Goal: Task Accomplishment & Management: Use online tool/utility

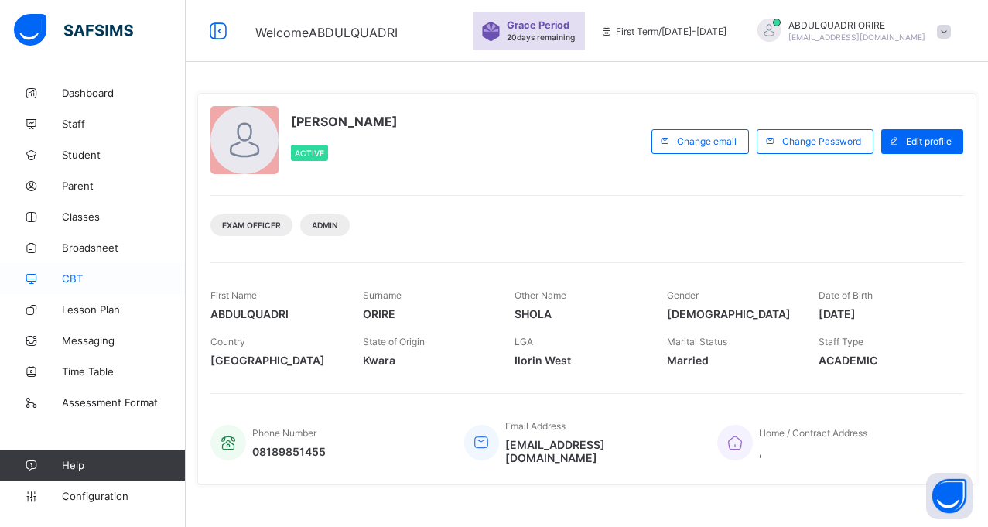
click at [73, 285] on link "CBT" at bounding box center [93, 278] width 186 height 31
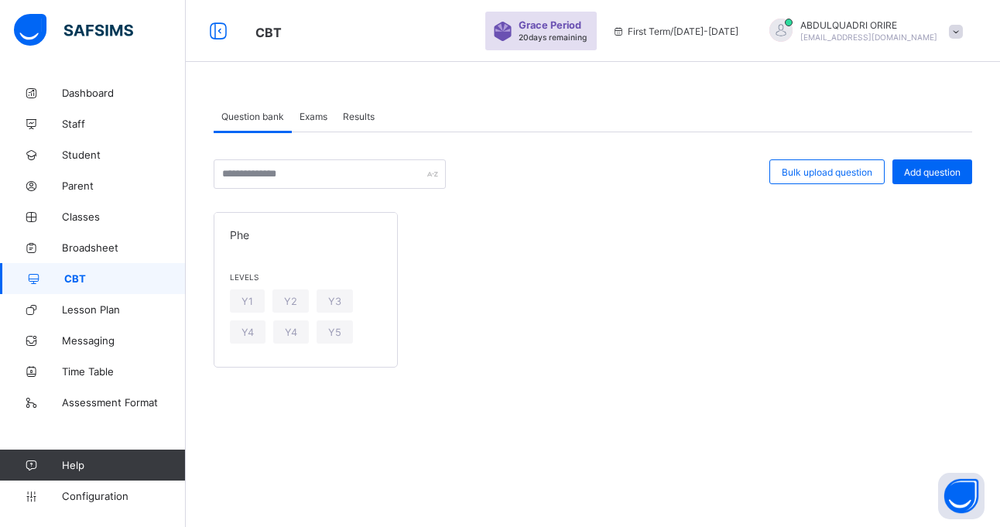
click at [316, 120] on span "Exams" at bounding box center [313, 117] width 28 height 12
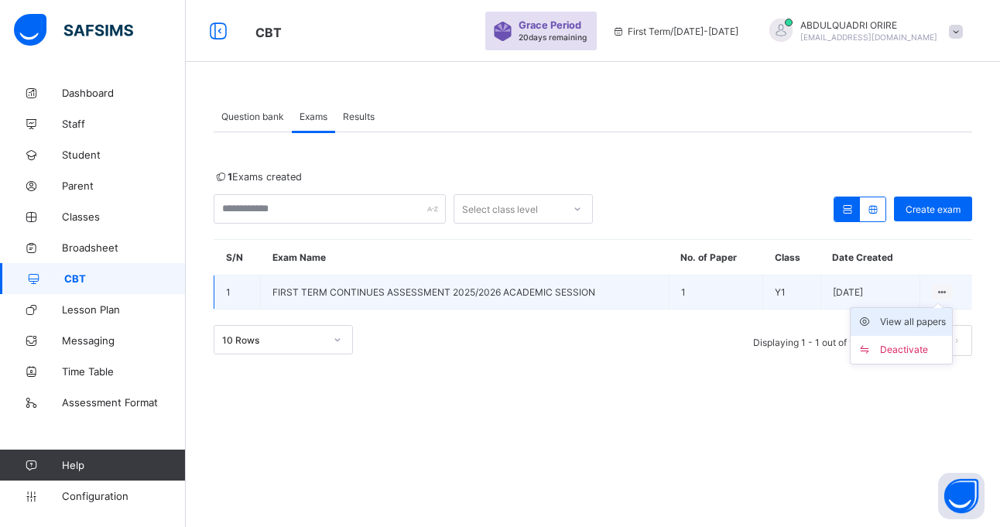
click at [928, 321] on div "View all papers" at bounding box center [913, 321] width 66 height 15
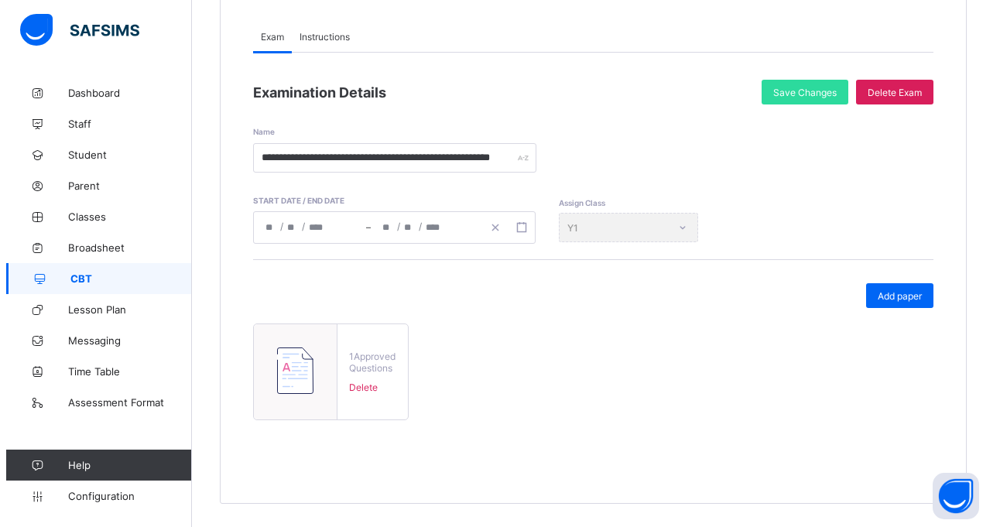
scroll to position [162, 0]
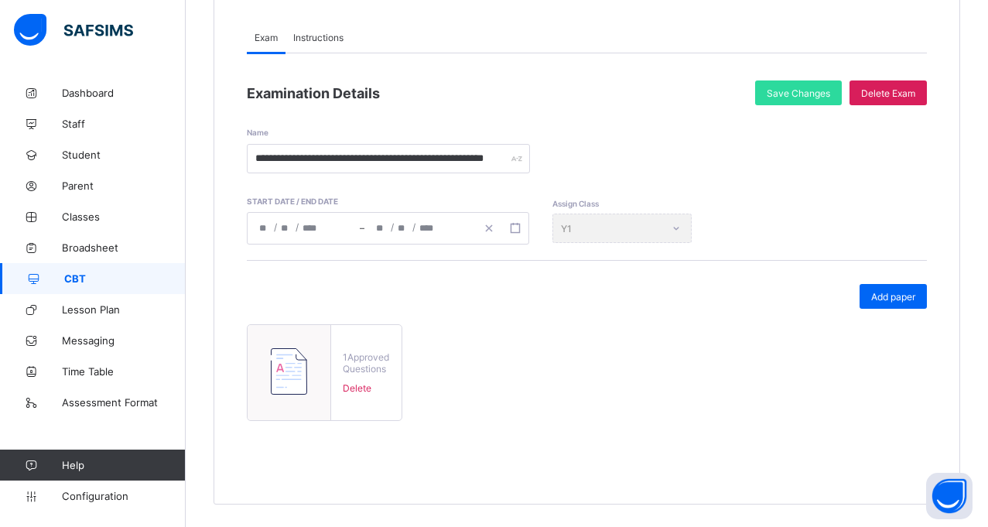
click at [296, 352] on img at bounding box center [289, 371] width 36 height 46
type input "**********"
type input "*"
type input "**"
type input "****"
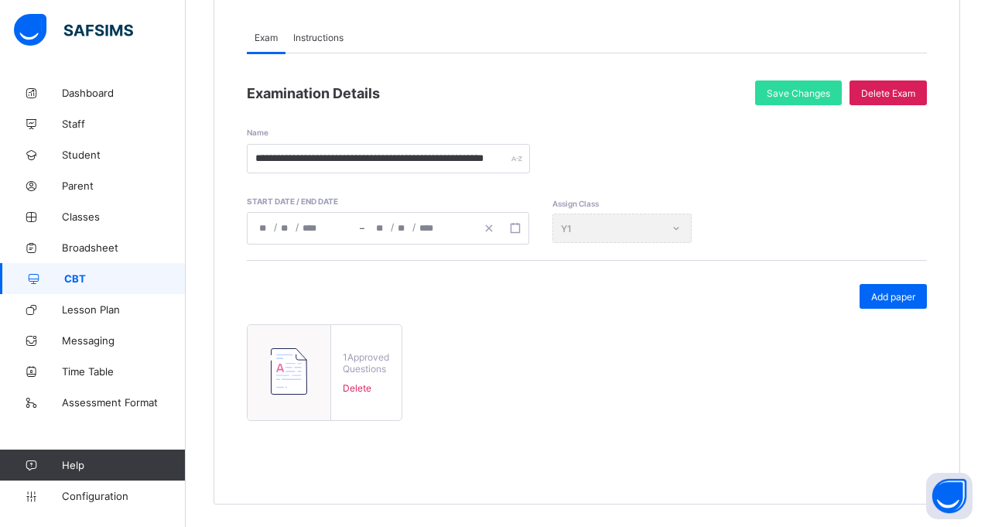
type input "**********"
type input "*"
type input "**"
type input "****"
type input "**"
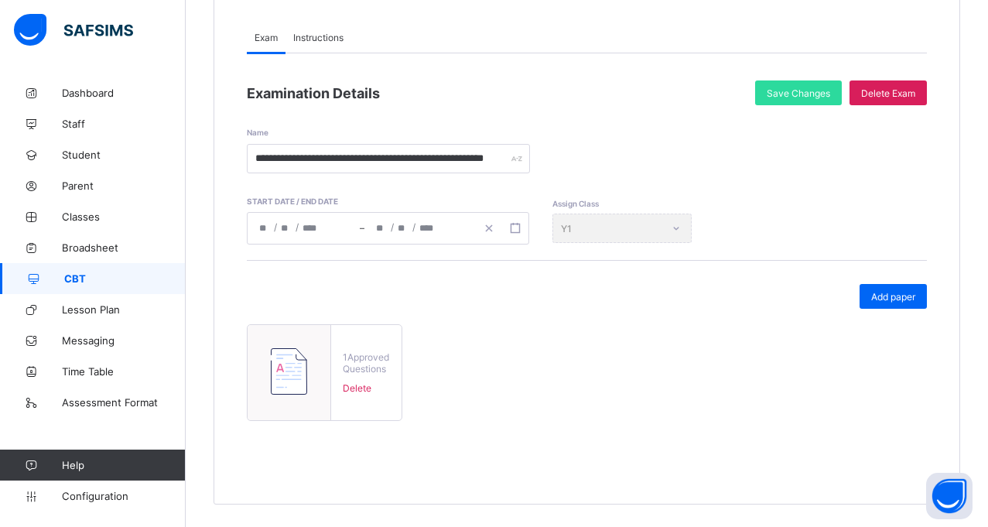
type input "**"
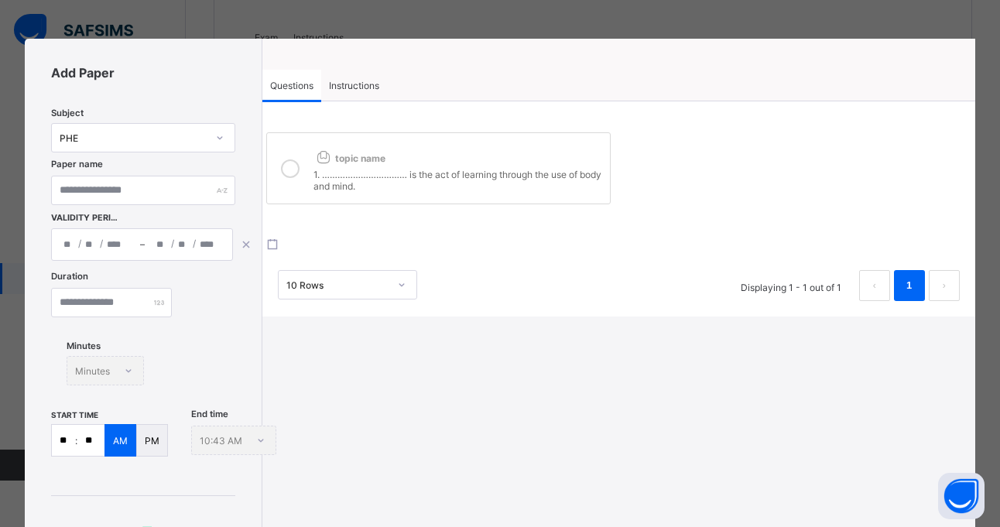
click at [358, 86] on span "Instructions" at bounding box center [354, 86] width 50 height 12
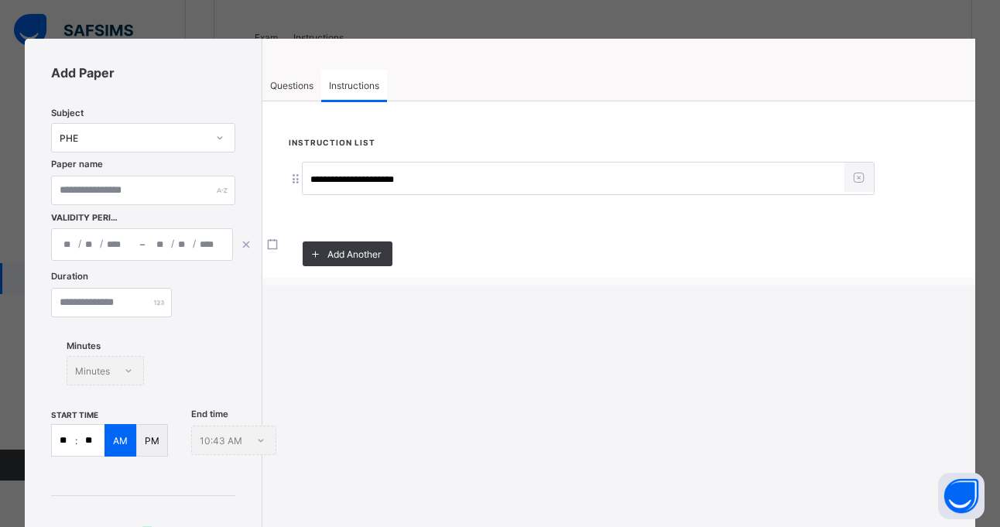
click at [301, 93] on div "Questions" at bounding box center [291, 85] width 59 height 31
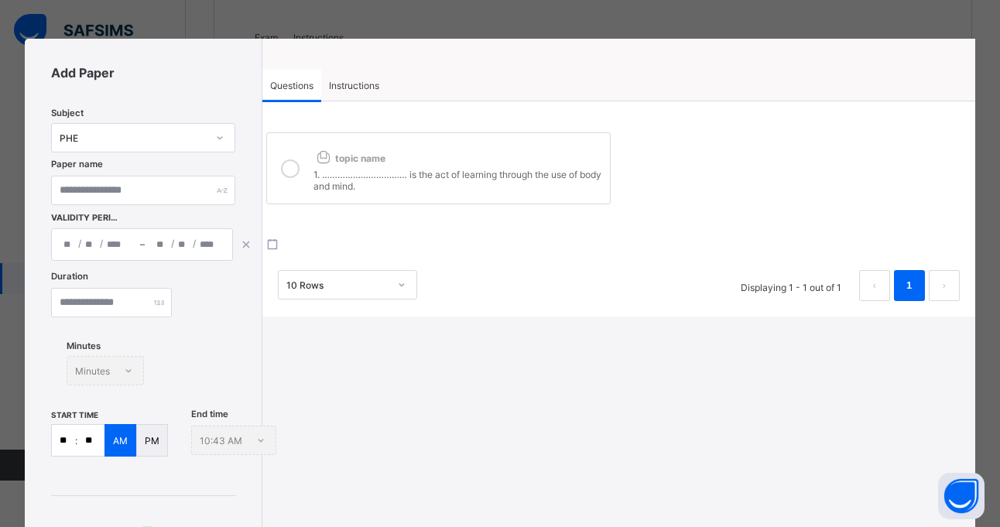
click at [343, 80] on span "Instructions" at bounding box center [354, 86] width 50 height 12
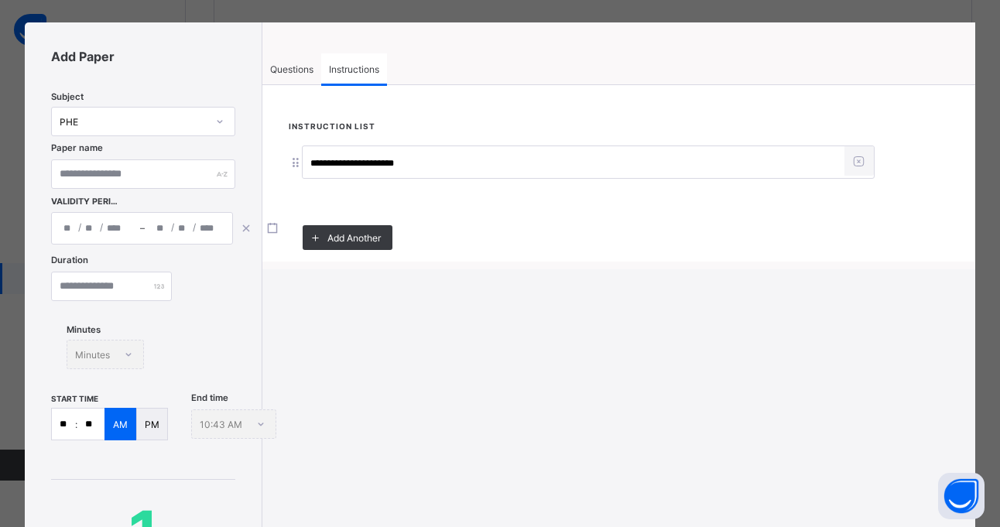
scroll to position [20, 0]
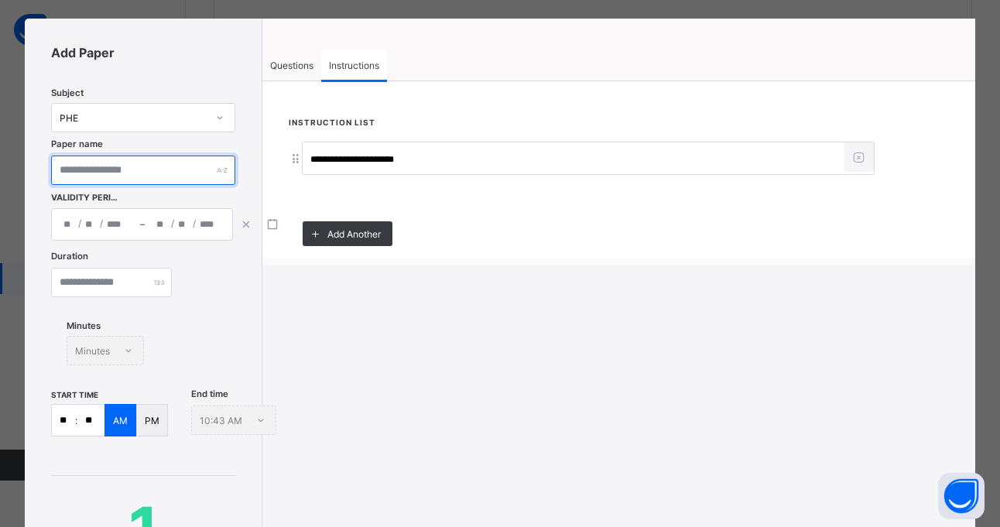
click at [160, 181] on input "text" at bounding box center [143, 170] width 184 height 29
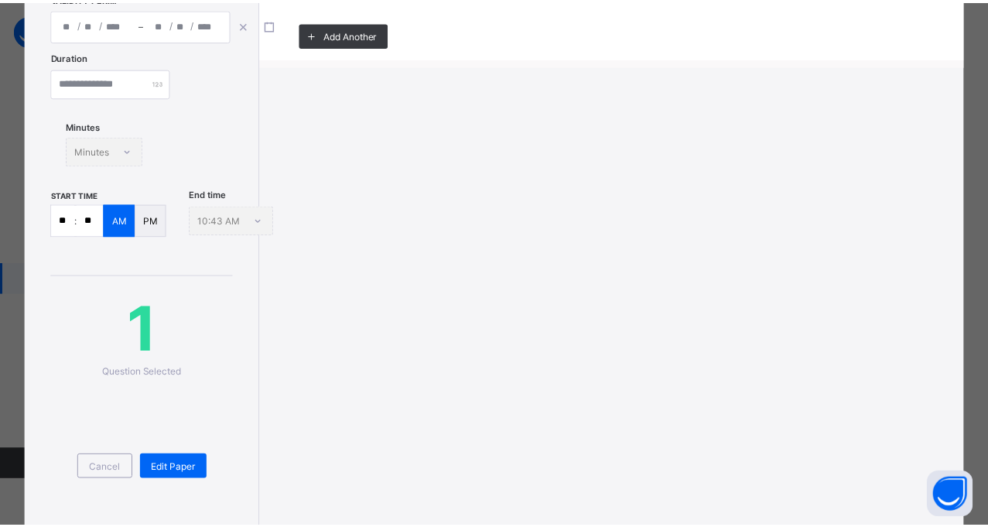
scroll to position [235, 0]
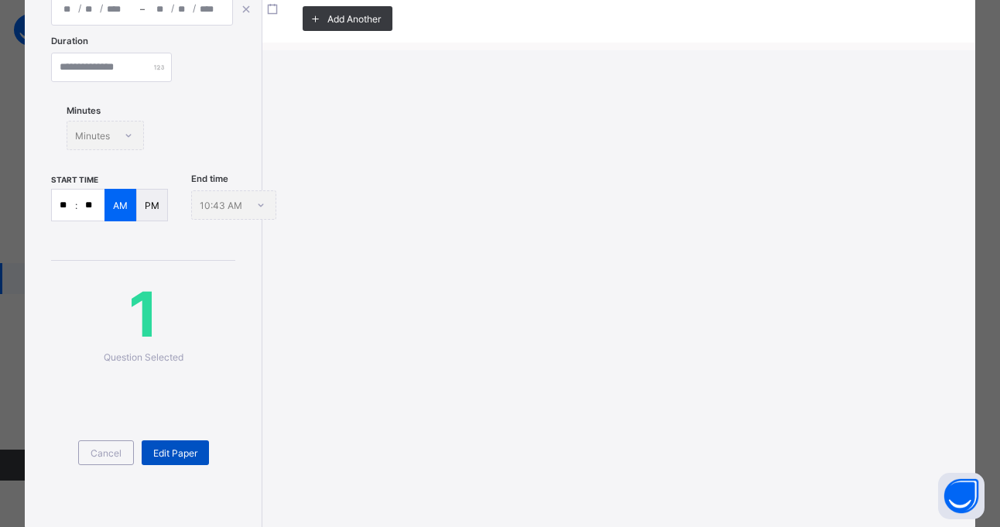
click at [179, 450] on span "Edit Paper" at bounding box center [175, 453] width 44 height 12
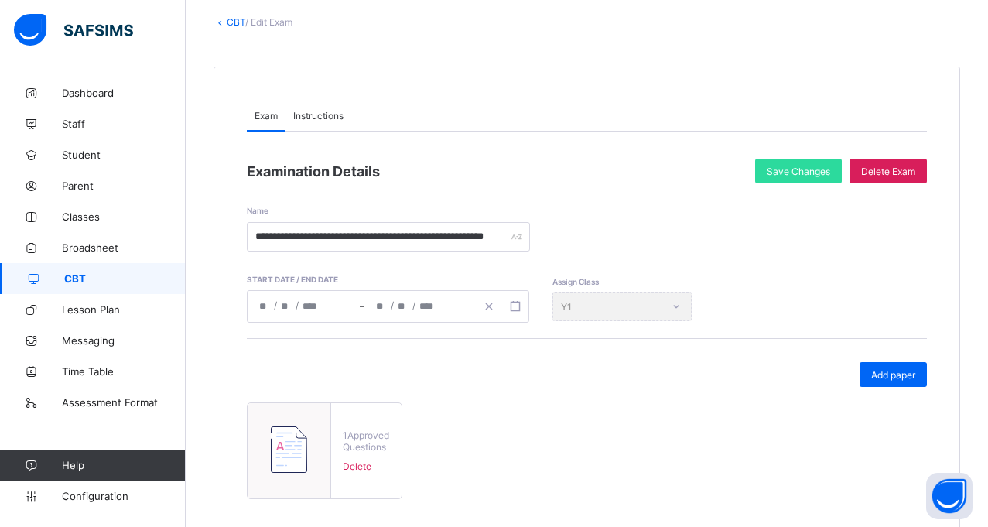
scroll to position [81, 0]
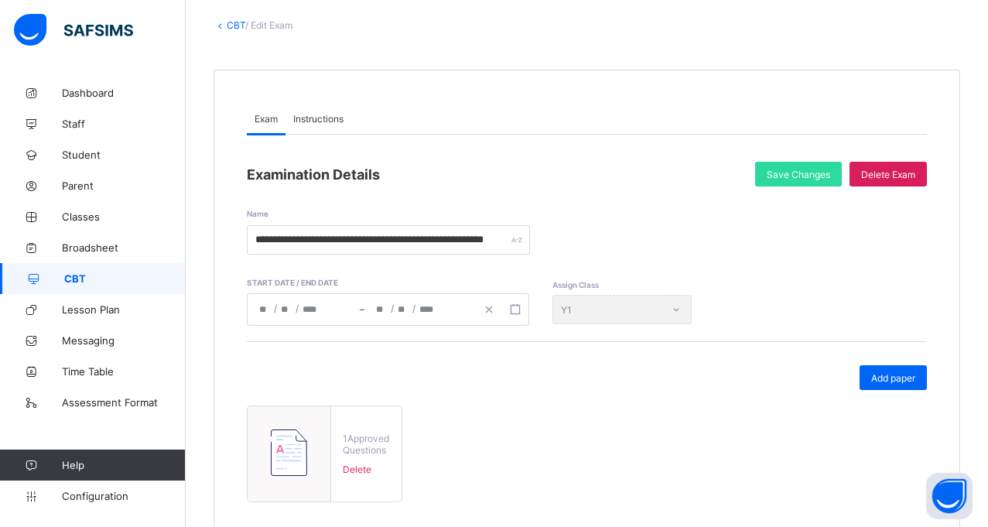
click at [111, 276] on span "CBT" at bounding box center [124, 278] width 121 height 12
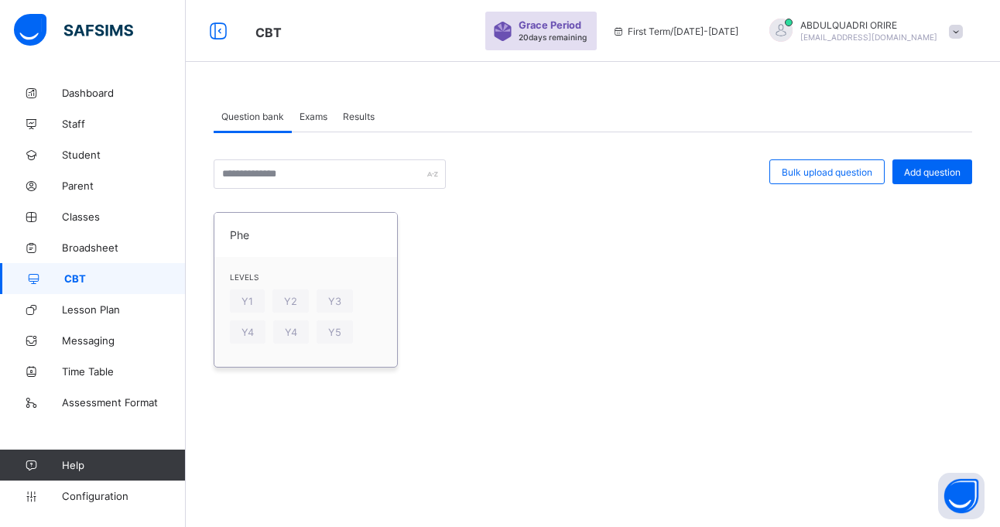
click at [256, 234] on span "Phe" at bounding box center [306, 234] width 152 height 13
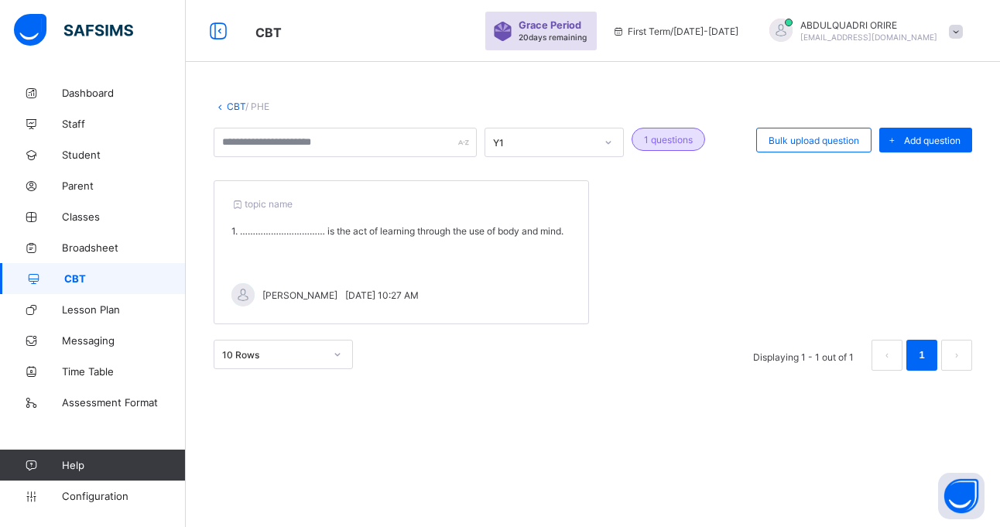
click at [315, 262] on div "topic name 1. …………………………… is the act of learning through the use of body and mi…" at bounding box center [401, 252] width 375 height 144
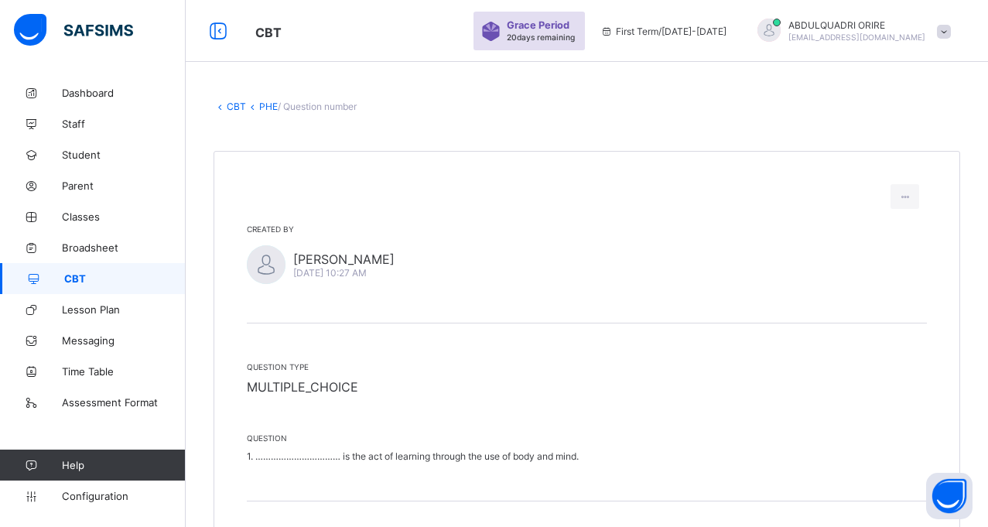
click at [121, 275] on span "CBT" at bounding box center [124, 278] width 121 height 12
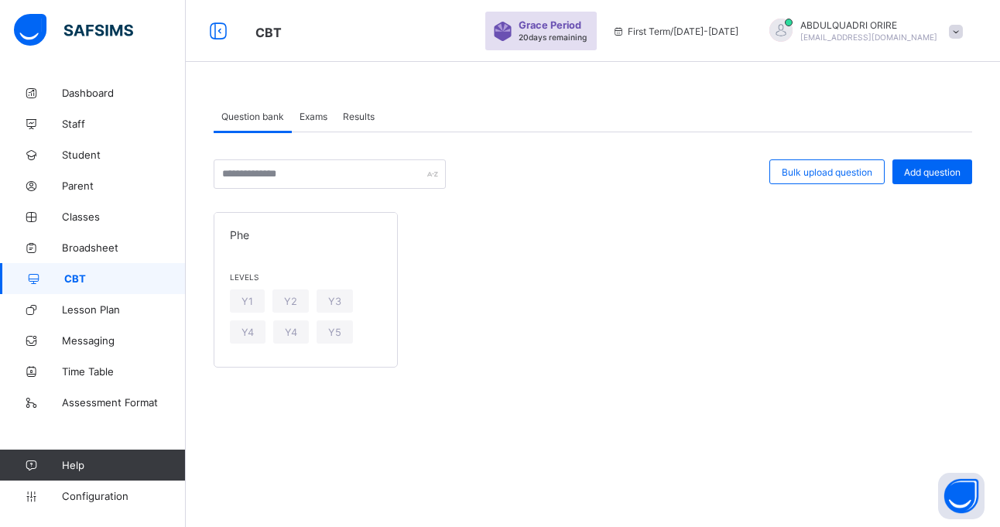
click at [313, 118] on span "Exams" at bounding box center [313, 117] width 28 height 12
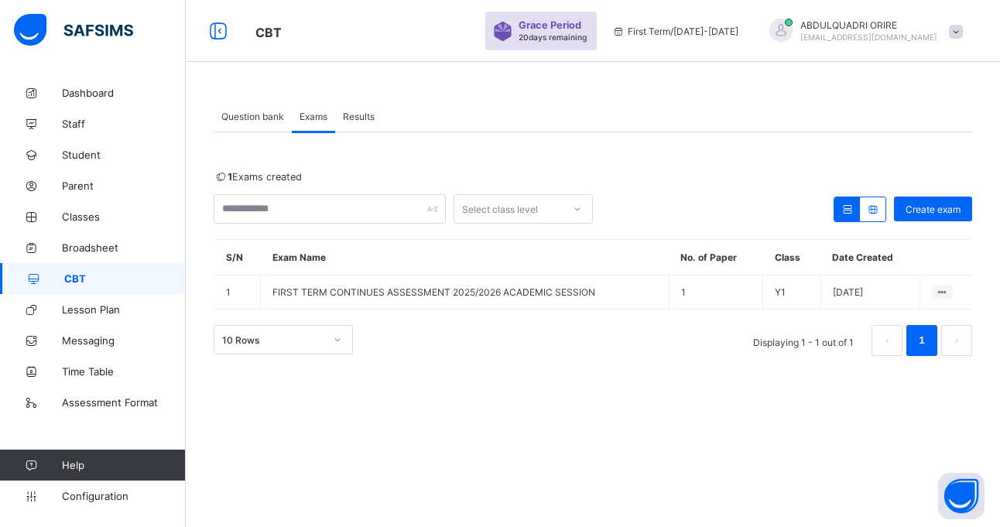
click at [356, 115] on span "Results" at bounding box center [359, 117] width 32 height 12
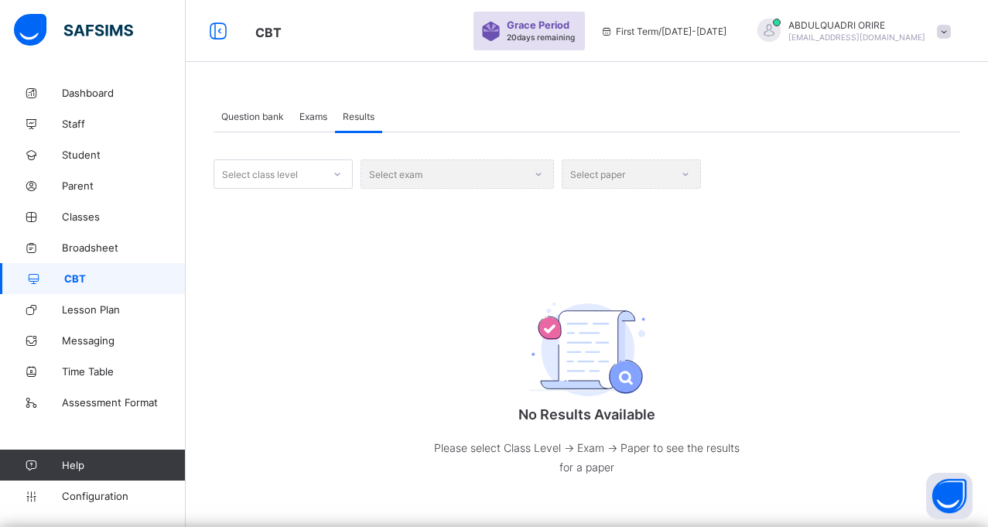
click at [586, 178] on div "Select paper" at bounding box center [631, 173] width 139 height 29
click at [682, 173] on div "Select paper" at bounding box center [631, 173] width 139 height 29
click at [537, 169] on div "Select exam" at bounding box center [457, 173] width 193 height 29
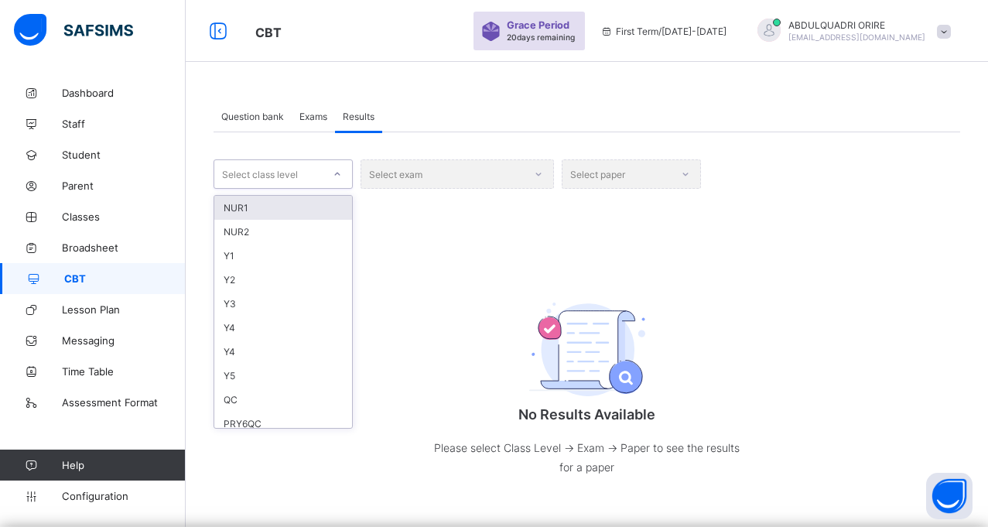
click at [336, 170] on icon at bounding box center [337, 173] width 9 height 15
click at [230, 237] on div "Y1" at bounding box center [283, 239] width 138 height 24
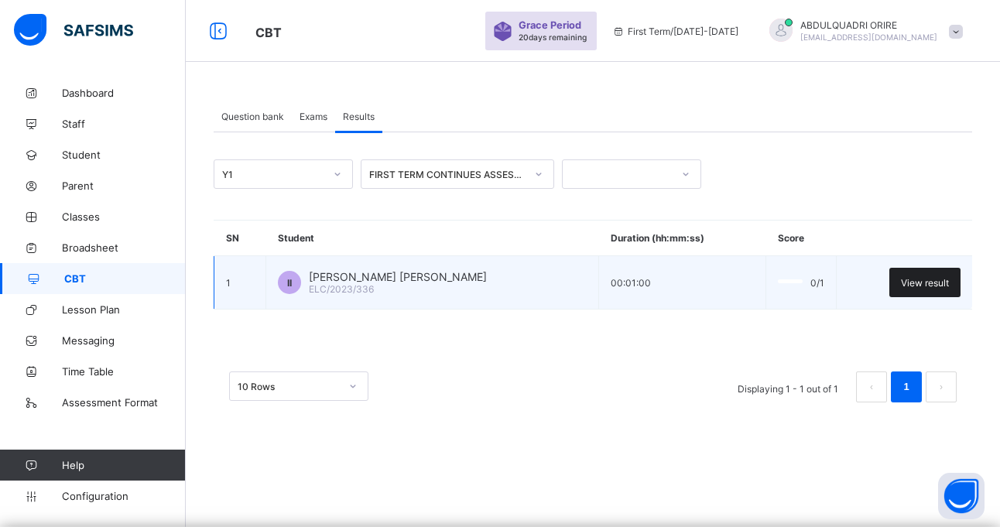
click at [914, 275] on div "View result" at bounding box center [924, 282] width 71 height 29
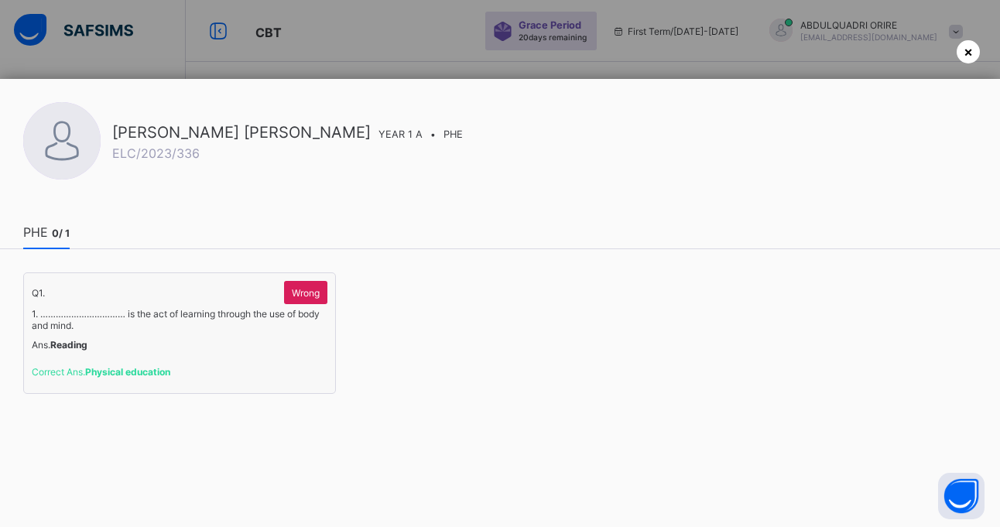
click at [969, 47] on span "×" at bounding box center [967, 51] width 9 height 16
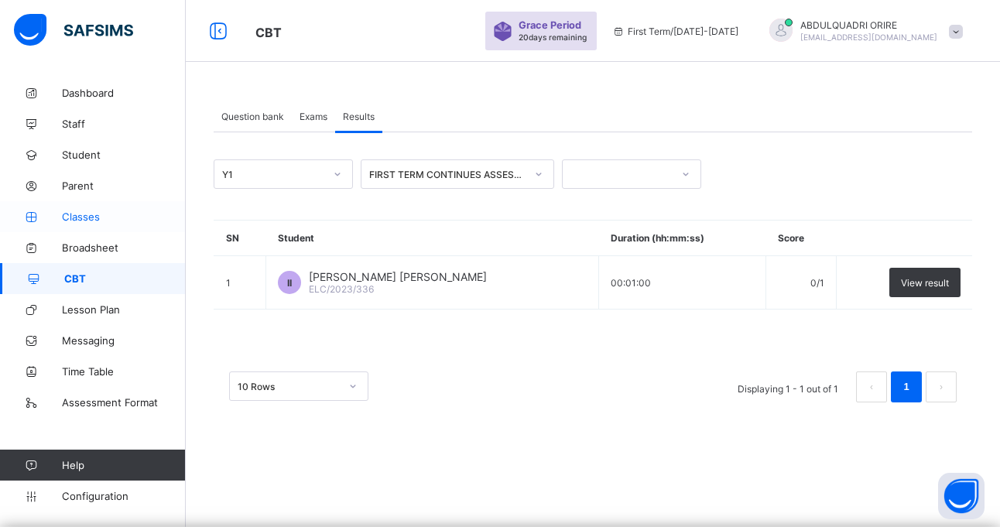
click at [93, 214] on span "Classes" at bounding box center [124, 216] width 124 height 12
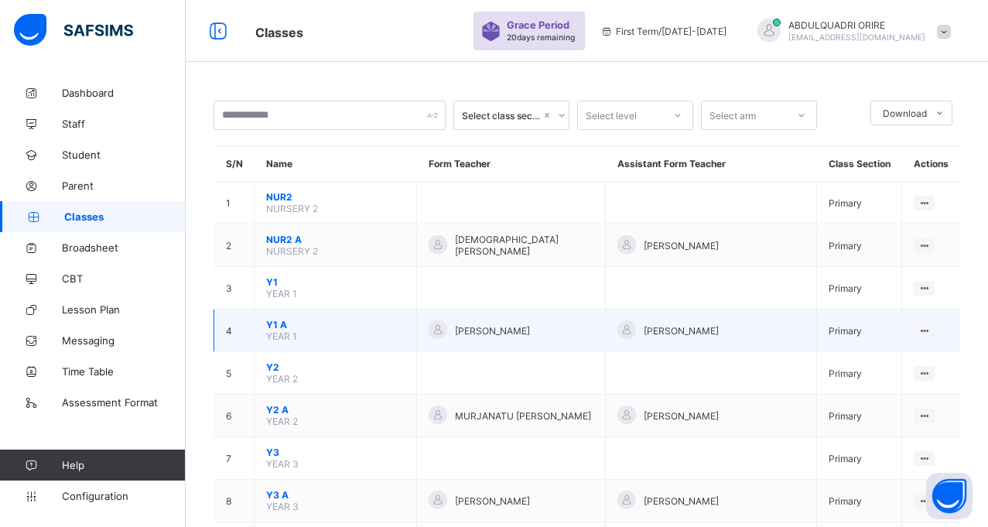
click at [328, 339] on td "Y1 A YEAR 1" at bounding box center [336, 330] width 162 height 43
click at [281, 321] on span "Y1 A" at bounding box center [335, 325] width 138 height 12
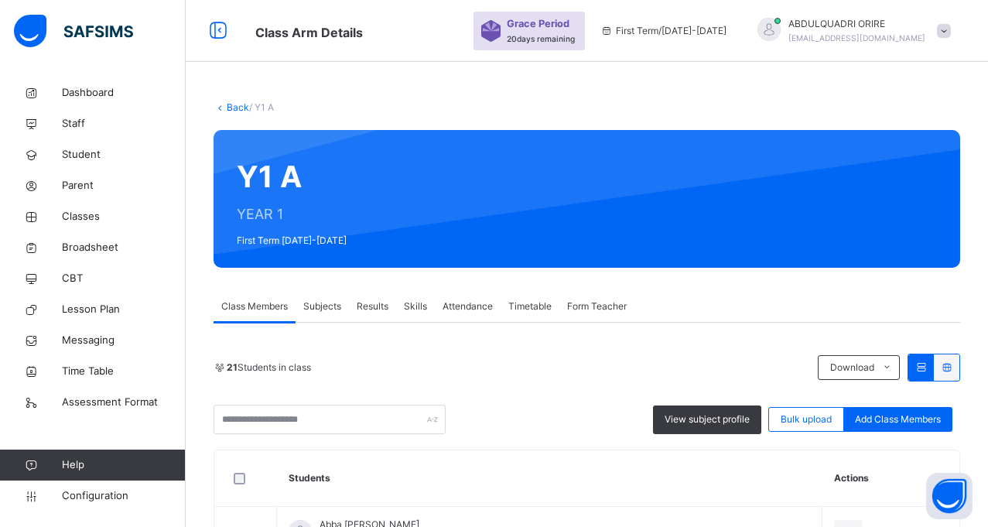
click at [235, 107] on link "Back" at bounding box center [238, 107] width 22 height 12
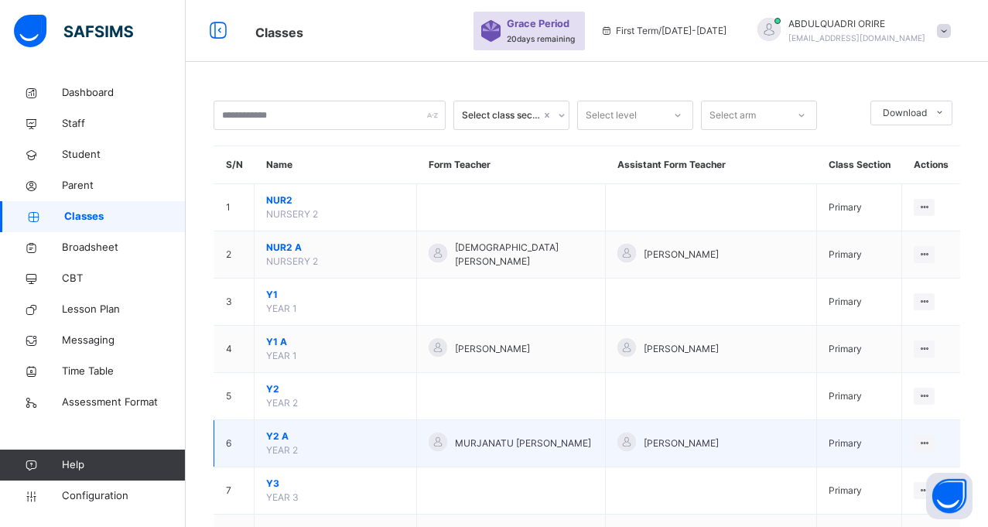
click at [278, 439] on span "Y2 A" at bounding box center [335, 436] width 138 height 14
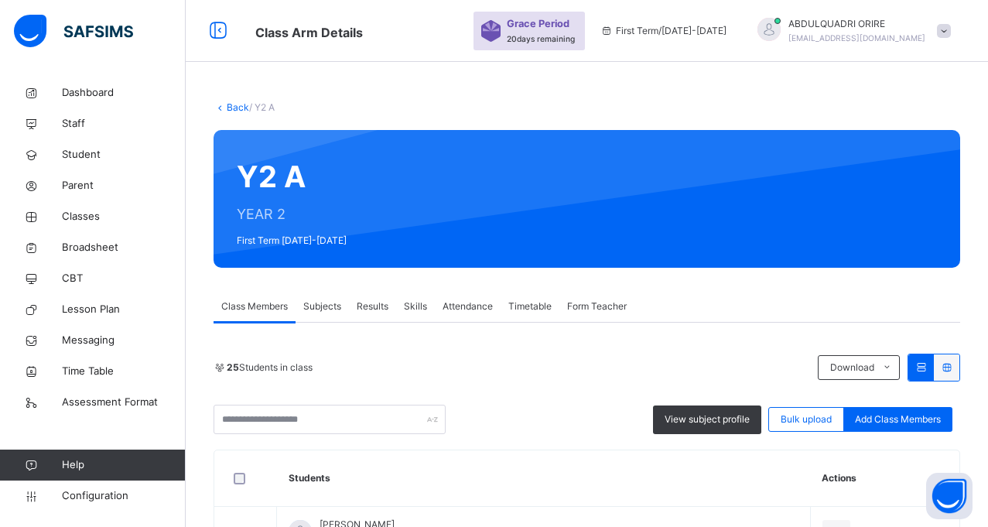
click at [80, 211] on span "Classes" at bounding box center [124, 216] width 124 height 15
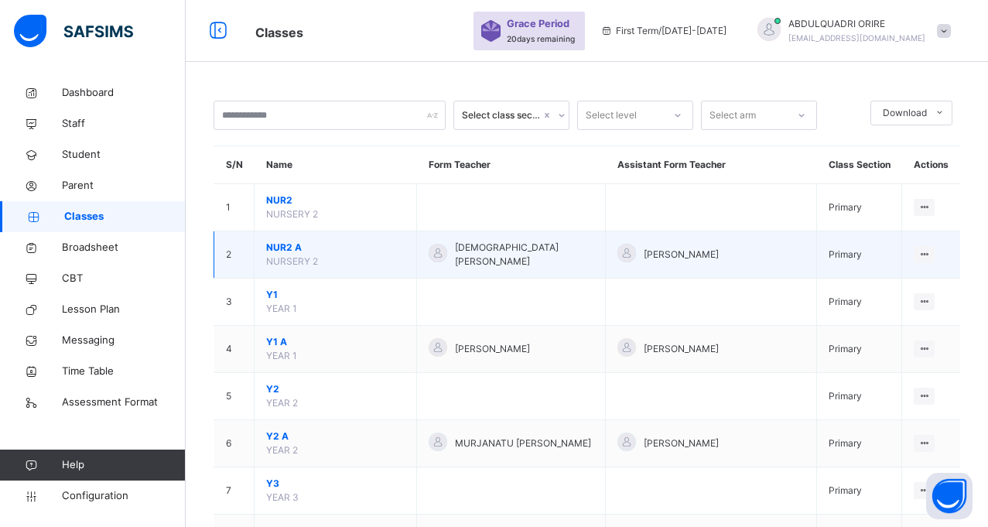
click at [292, 247] on span "NUR2 A" at bounding box center [335, 248] width 138 height 14
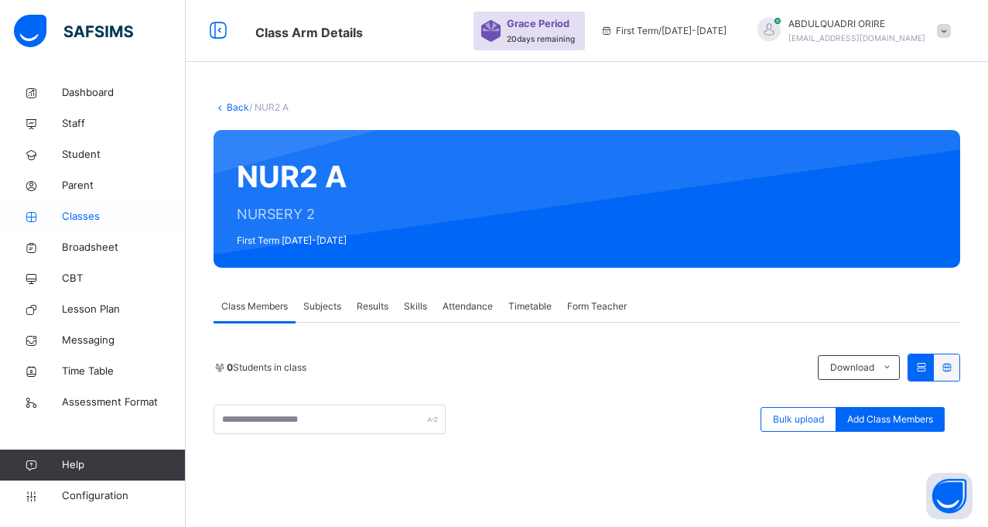
click at [99, 222] on span "Classes" at bounding box center [124, 216] width 124 height 15
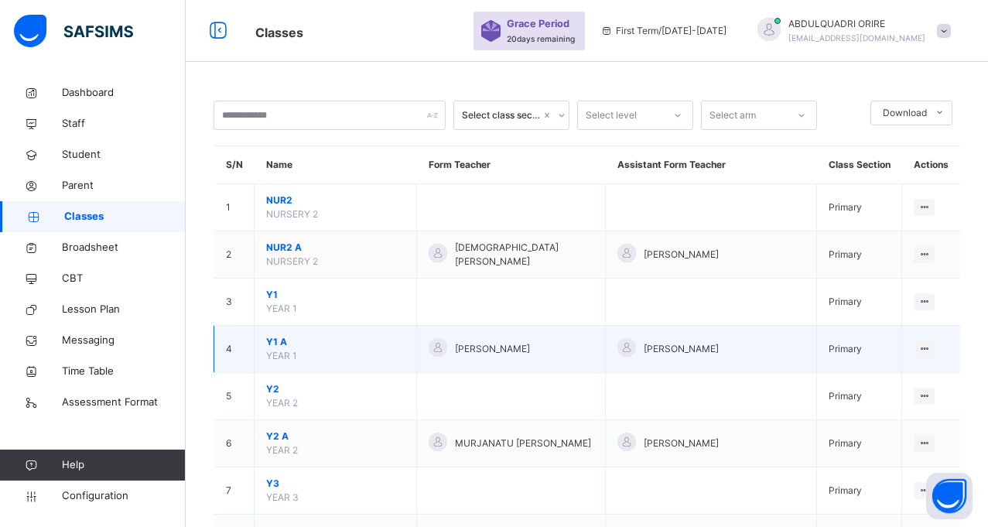
click at [278, 339] on span "Y1 A" at bounding box center [335, 342] width 138 height 14
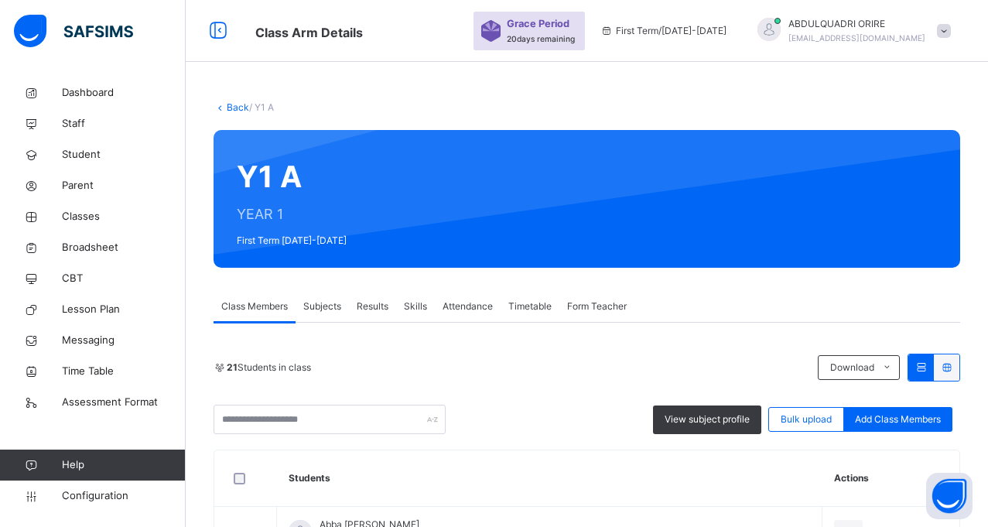
click at [227, 108] on link "Back" at bounding box center [238, 107] width 22 height 12
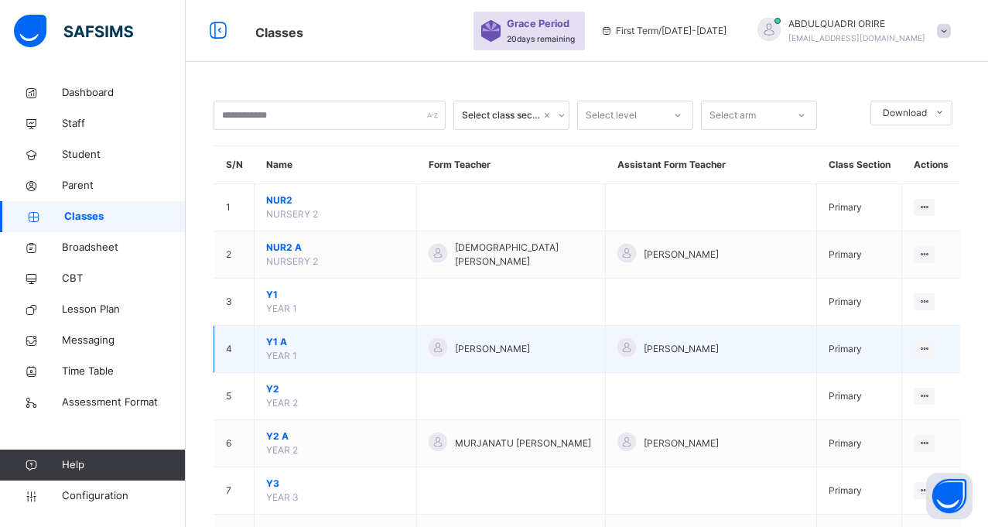
click at [285, 341] on span "Y1 A" at bounding box center [335, 342] width 138 height 14
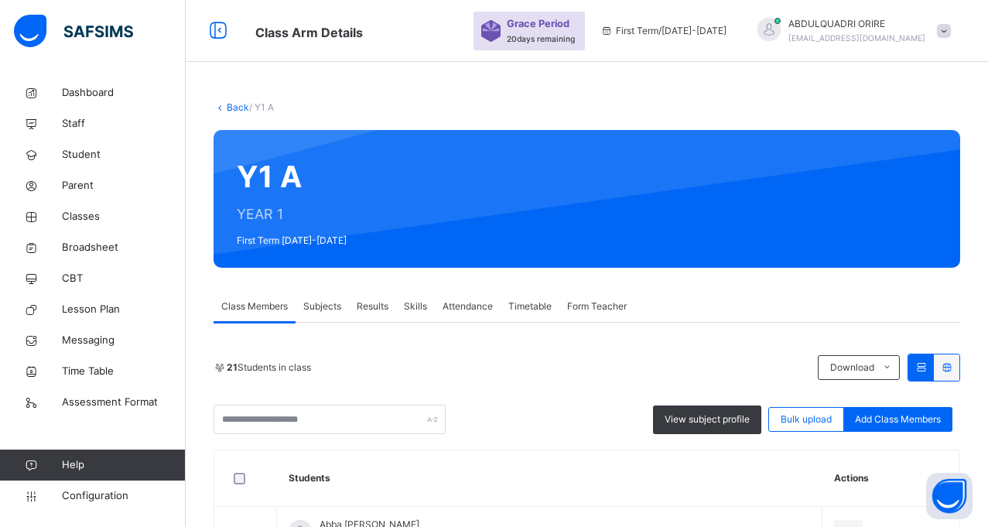
click at [238, 109] on link "Back" at bounding box center [238, 107] width 22 height 12
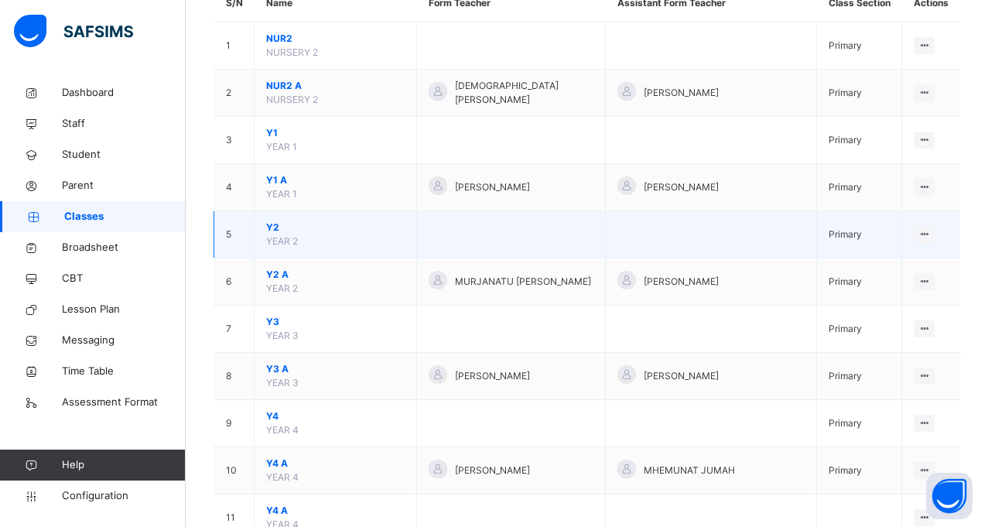
scroll to position [174, 0]
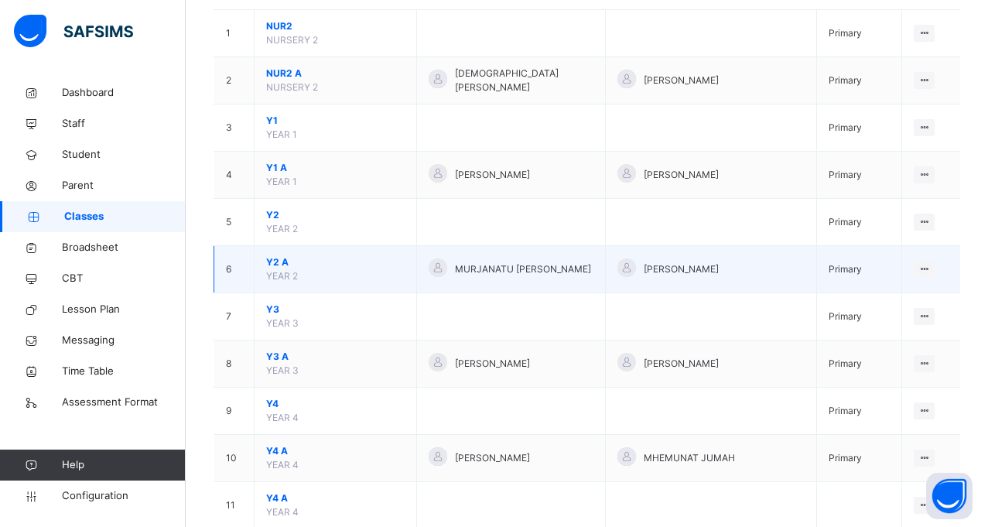
click at [279, 264] on span "Y2 A" at bounding box center [335, 262] width 138 height 14
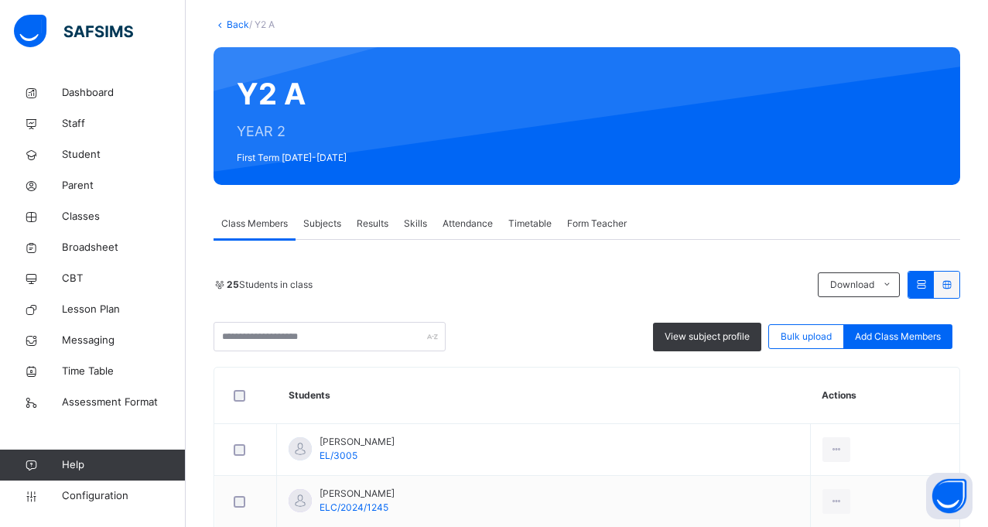
scroll to position [80, 0]
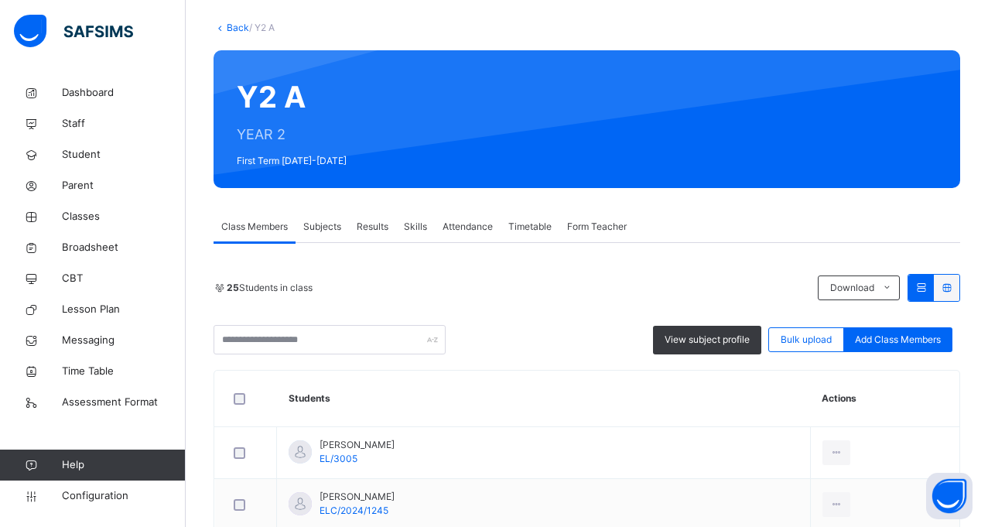
click at [227, 27] on link "Back" at bounding box center [238, 28] width 22 height 12
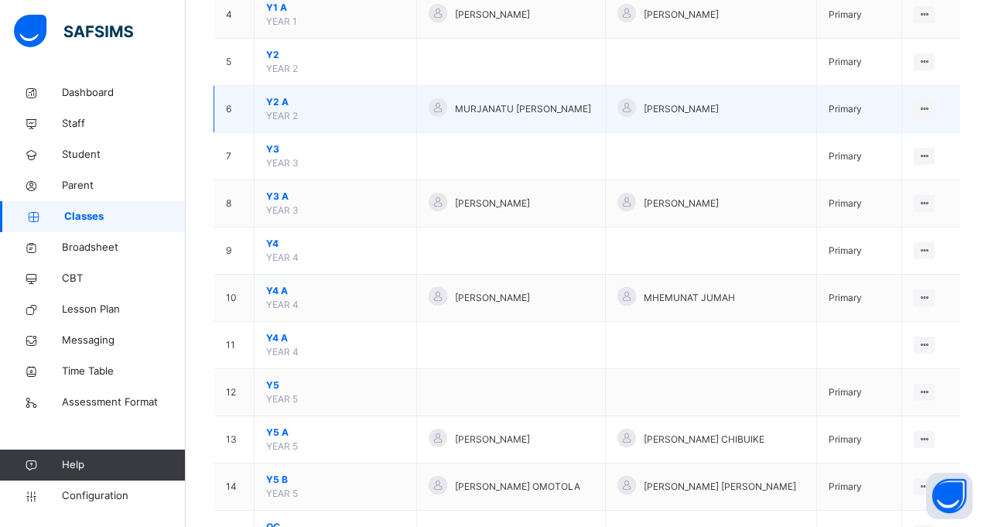
scroll to position [337, 0]
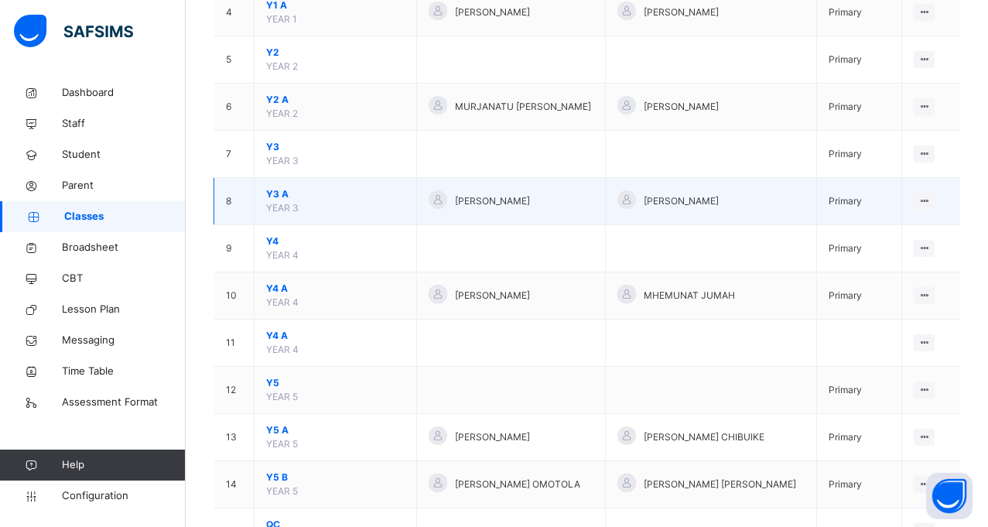
click at [281, 193] on span "Y3 A" at bounding box center [335, 194] width 138 height 14
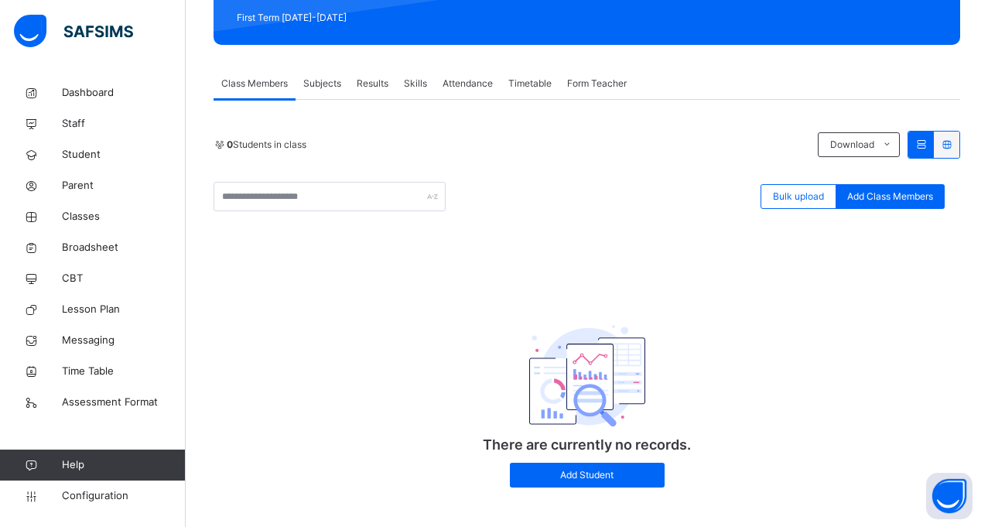
scroll to position [229, 0]
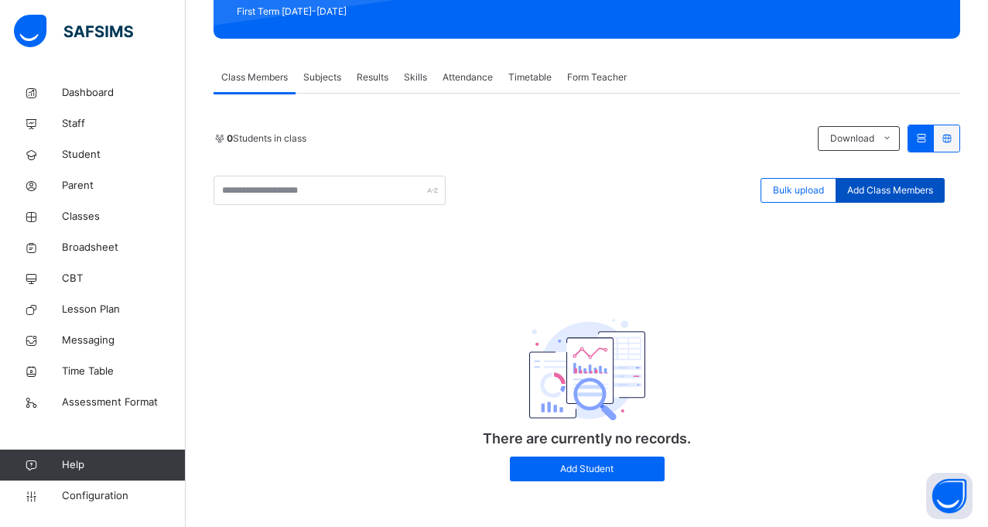
click at [887, 193] on span "Add Class Members" at bounding box center [890, 190] width 86 height 14
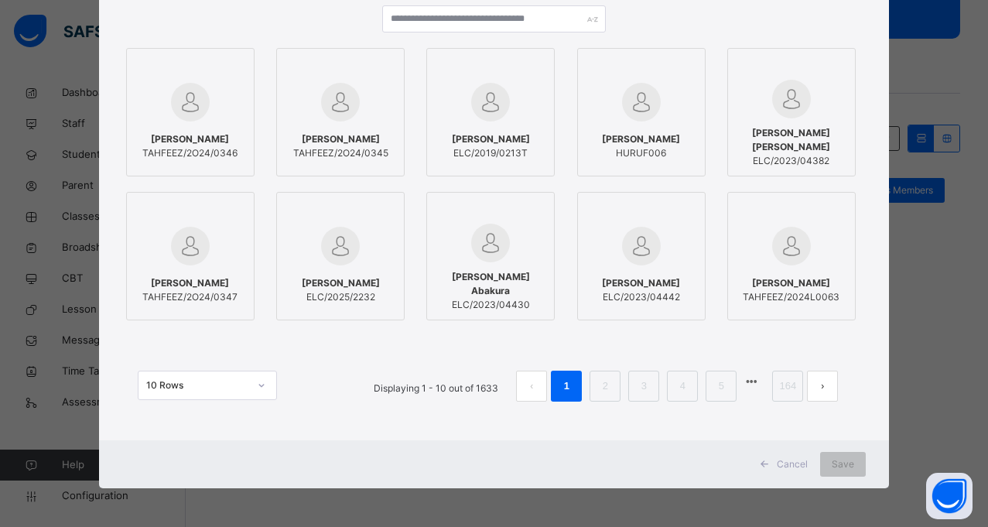
scroll to position [0, 0]
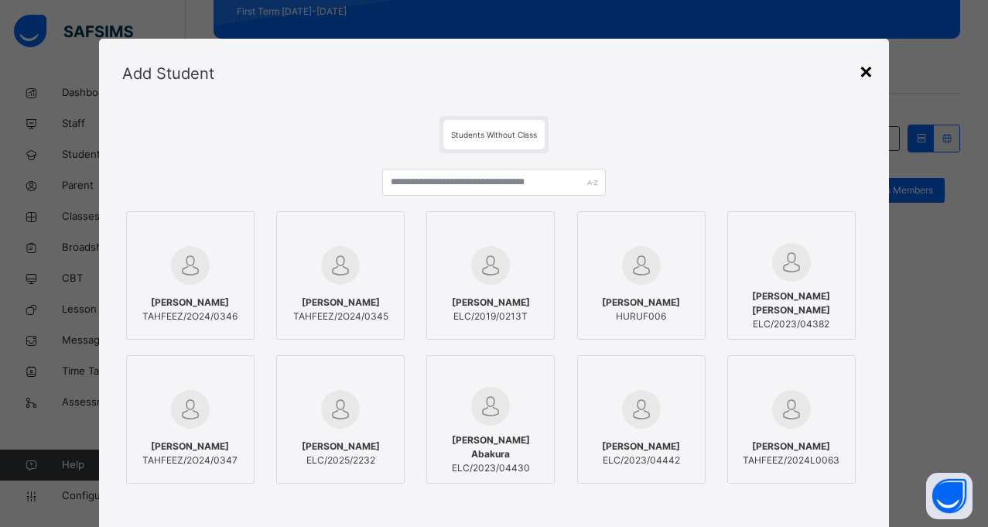
click at [868, 71] on div "×" at bounding box center [866, 70] width 15 height 32
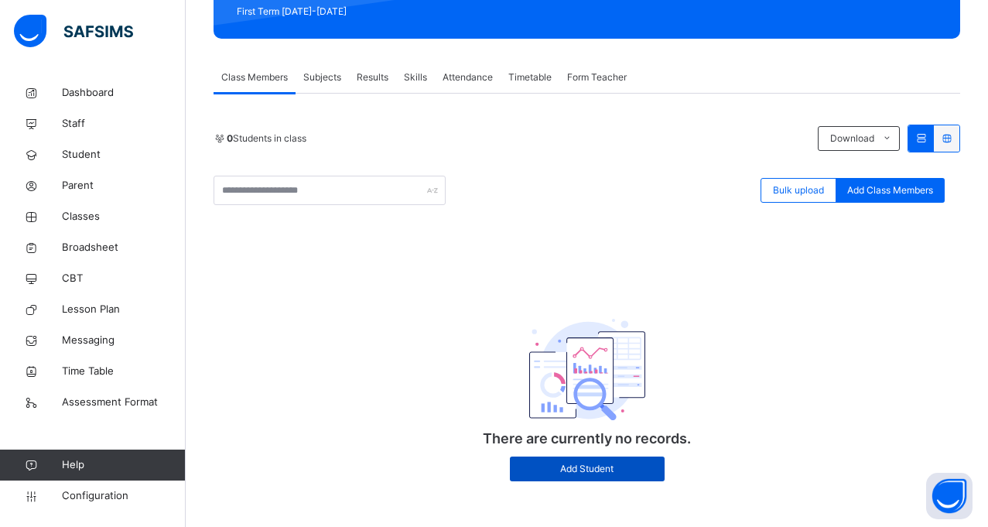
click at [582, 474] on span "Add Student" at bounding box center [587, 469] width 132 height 14
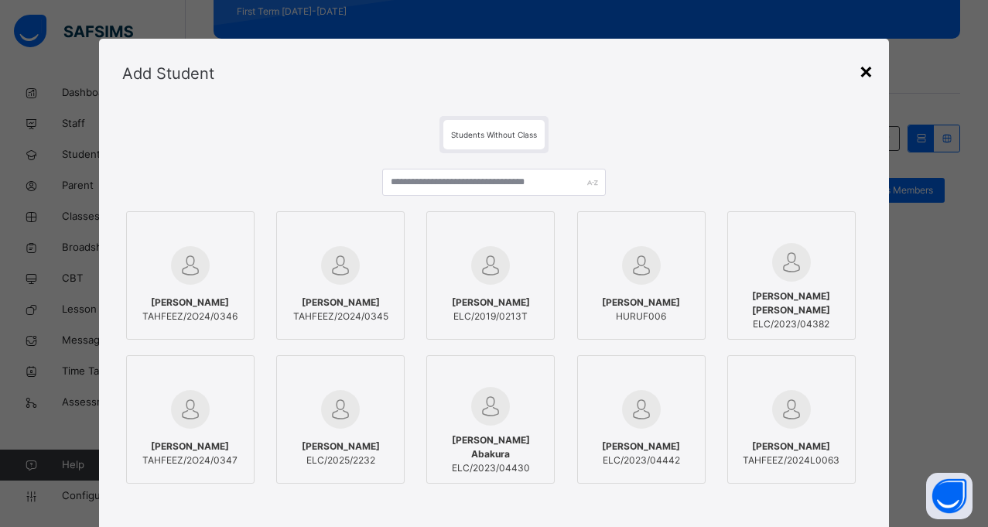
click at [871, 68] on div "×" at bounding box center [866, 70] width 15 height 32
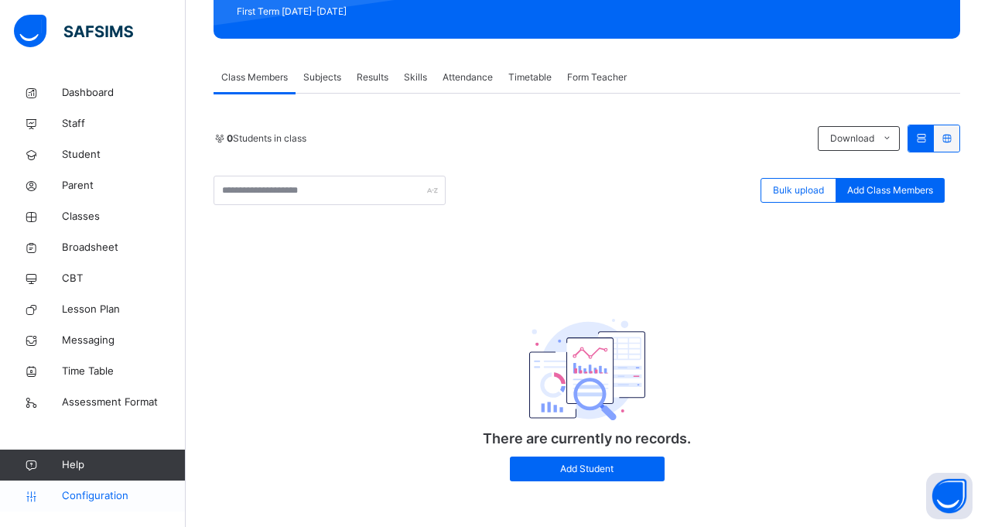
click at [85, 497] on span "Configuration" at bounding box center [123, 495] width 123 height 15
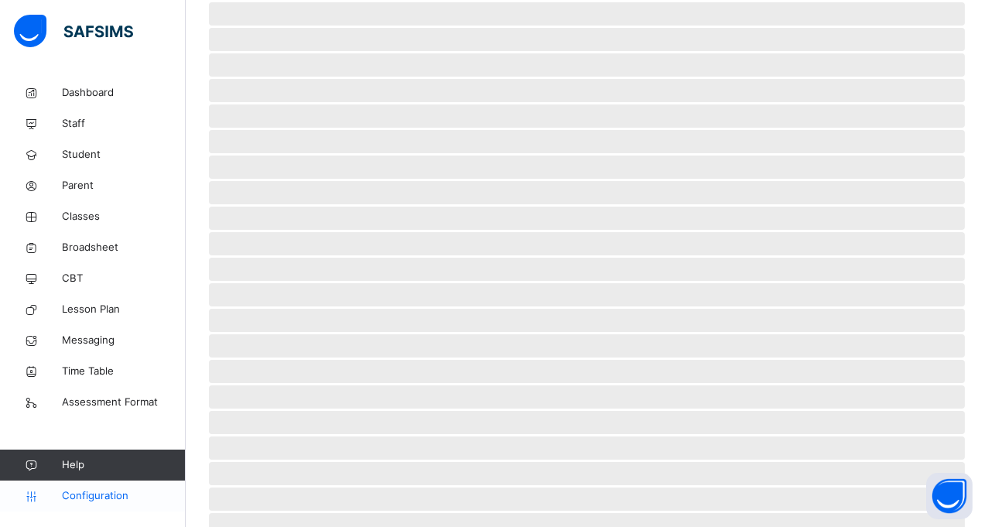
scroll to position [118, 0]
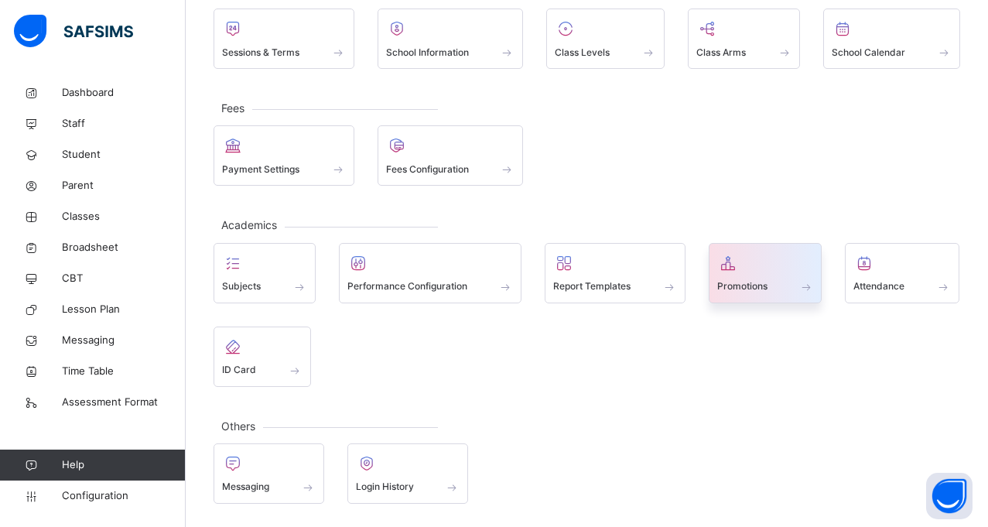
click at [733, 272] on div at bounding box center [765, 262] width 97 height 23
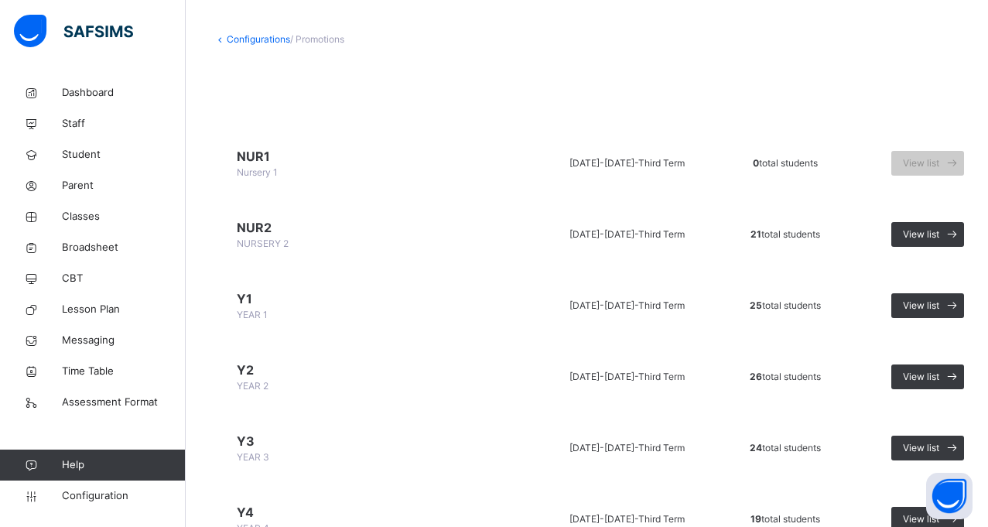
scroll to position [67, 0]
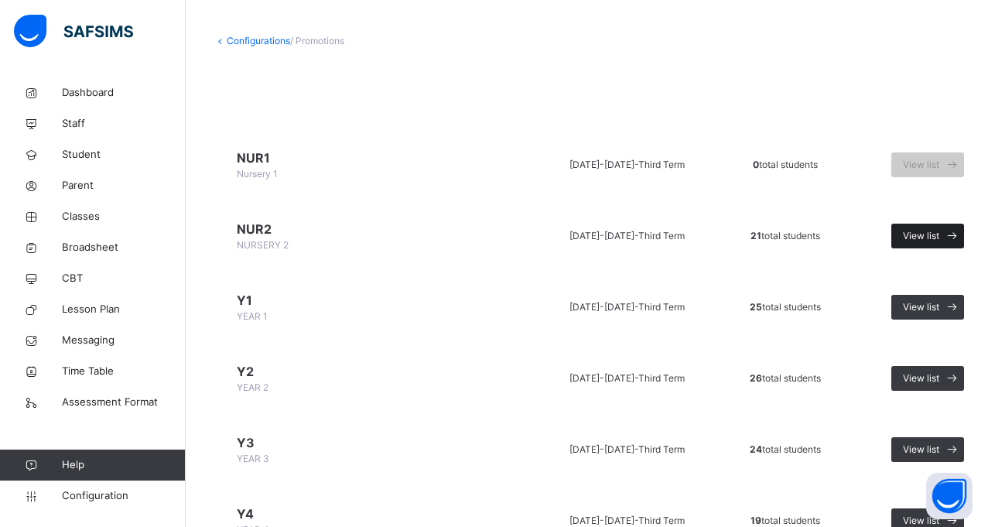
click at [948, 234] on icon at bounding box center [952, 236] width 16 height 18
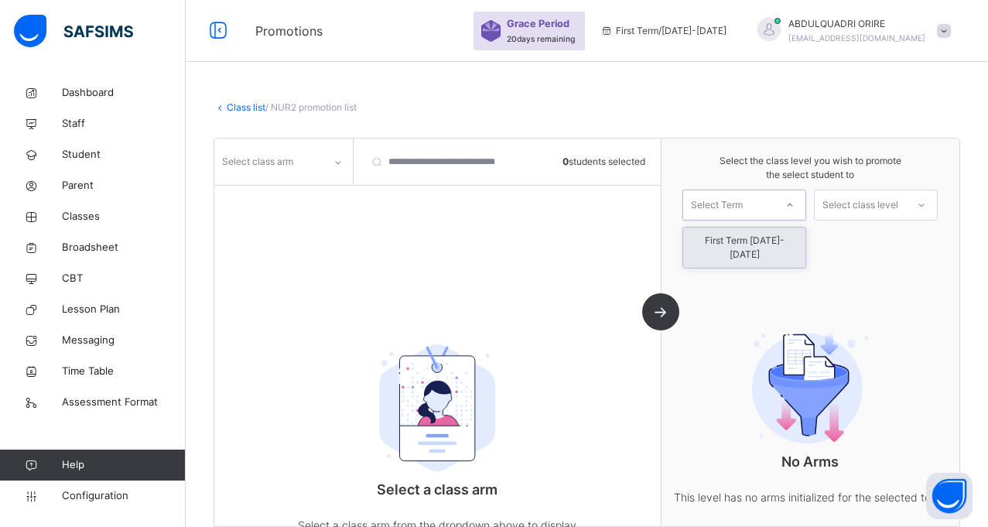
click at [795, 203] on icon at bounding box center [789, 205] width 9 height 15
click at [924, 200] on div at bounding box center [922, 206] width 28 height 26
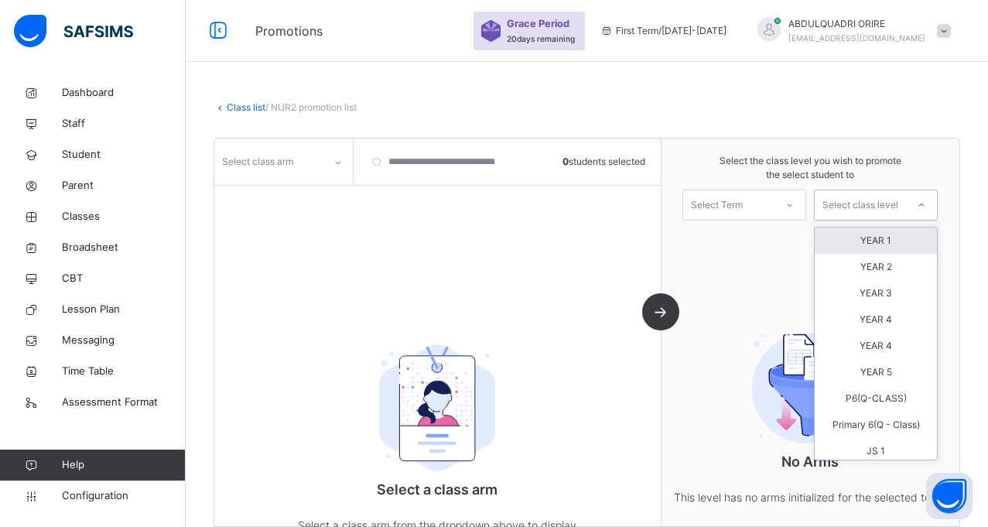
click at [884, 241] on div "YEAR 1" at bounding box center [876, 241] width 122 height 26
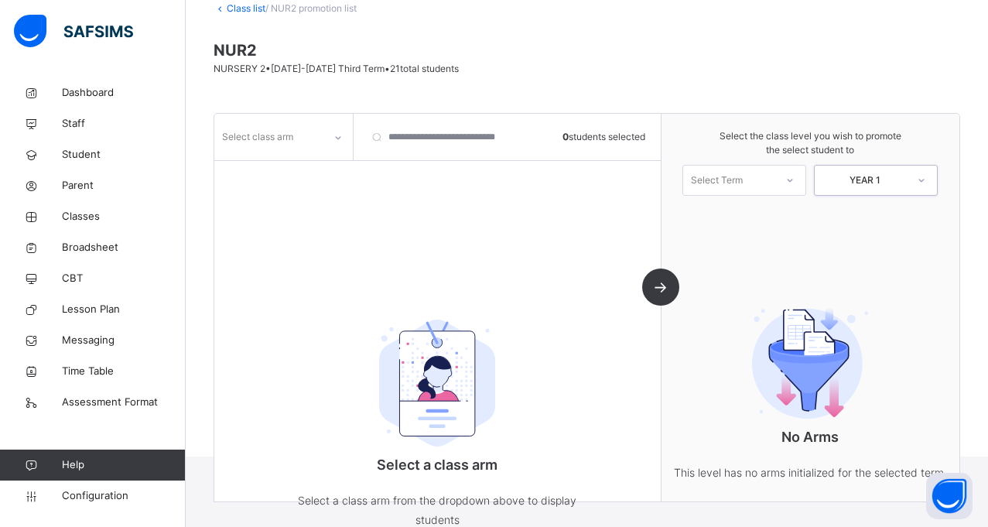
scroll to position [132, 0]
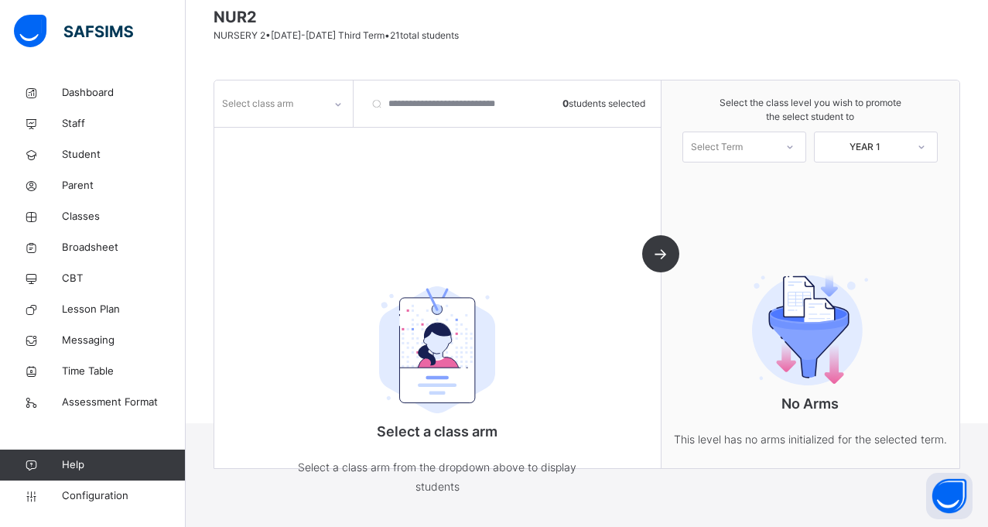
click at [661, 250] on div "Select class arm 0 students selected Select a class arm Select a class arm from…" at bounding box center [437, 274] width 447 height 388
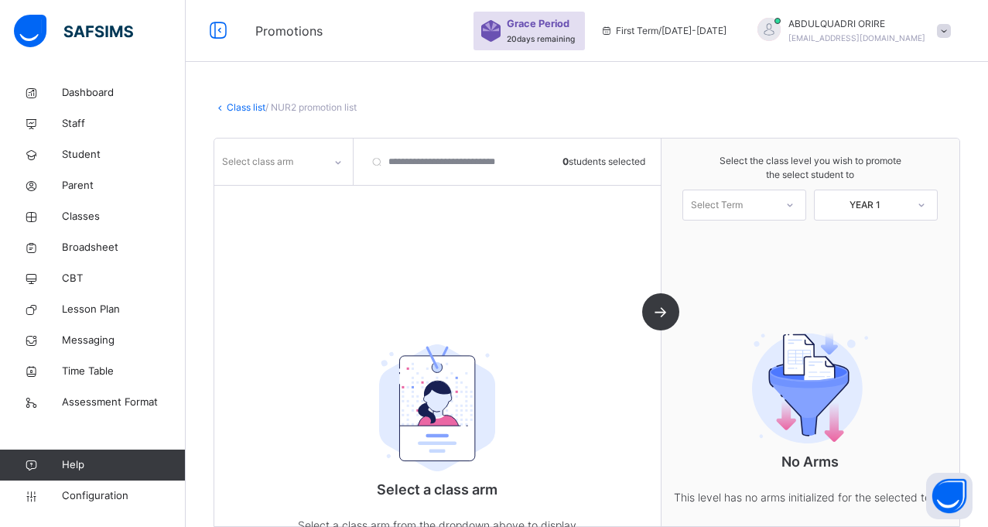
click at [248, 108] on link "Class list" at bounding box center [246, 107] width 39 height 12
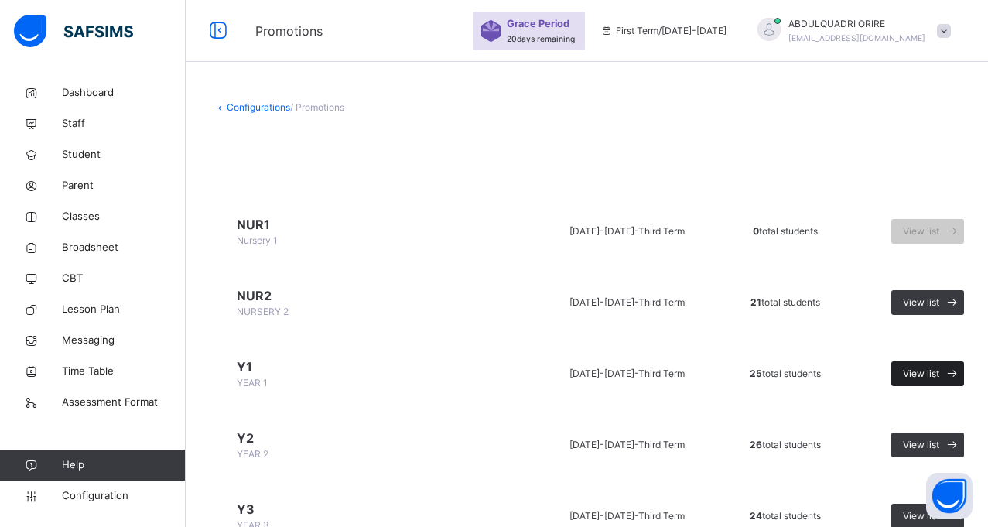
click at [914, 379] on span "View list" at bounding box center [921, 374] width 36 height 14
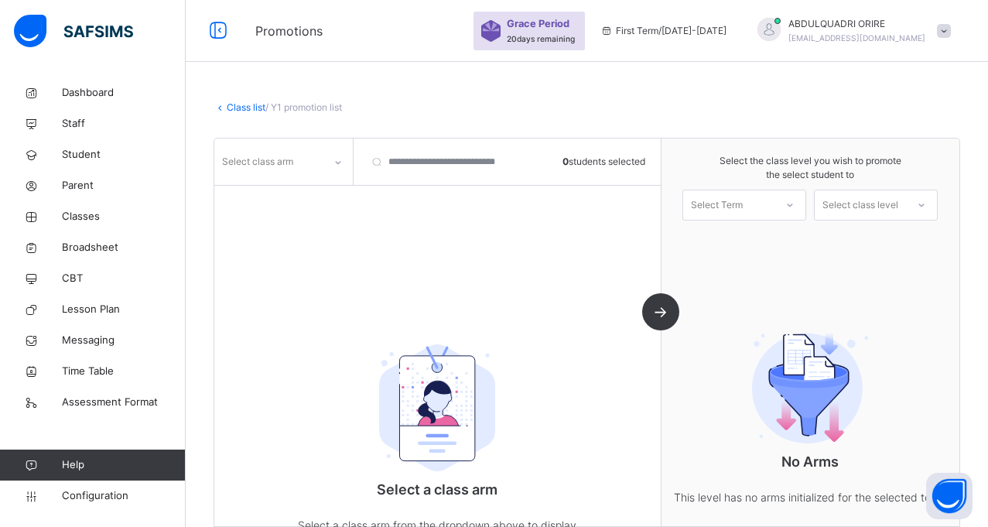
scroll to position [132, 0]
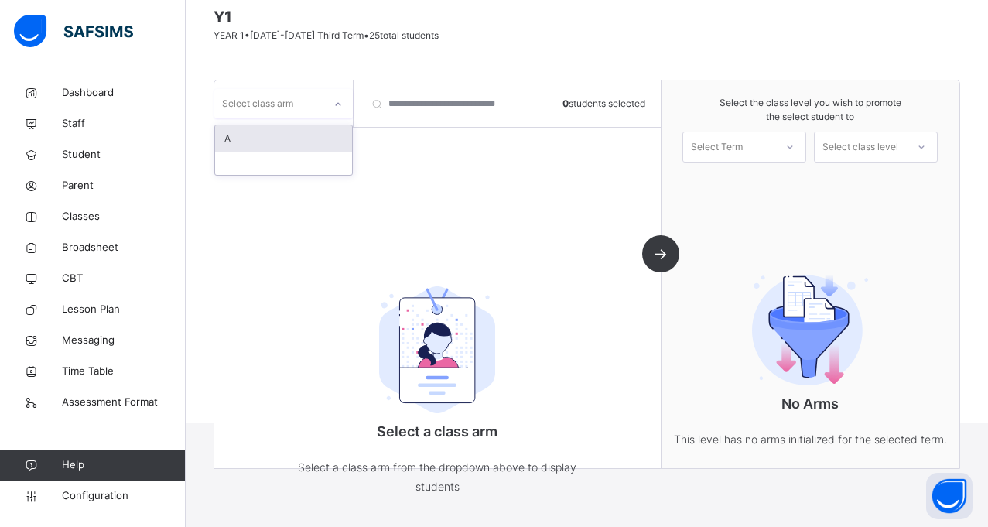
click at [339, 104] on icon at bounding box center [337, 104] width 9 height 15
click at [289, 134] on div "A" at bounding box center [283, 138] width 137 height 26
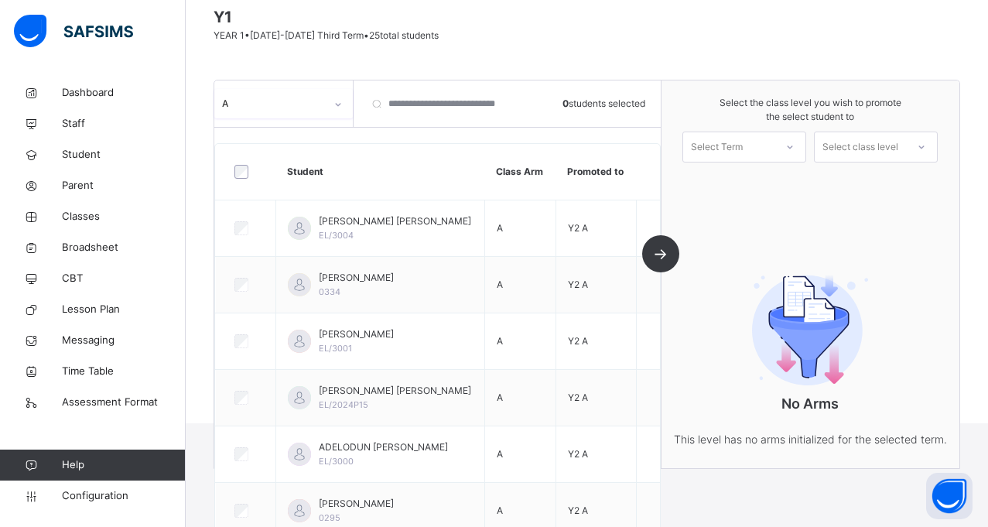
scroll to position [0, 0]
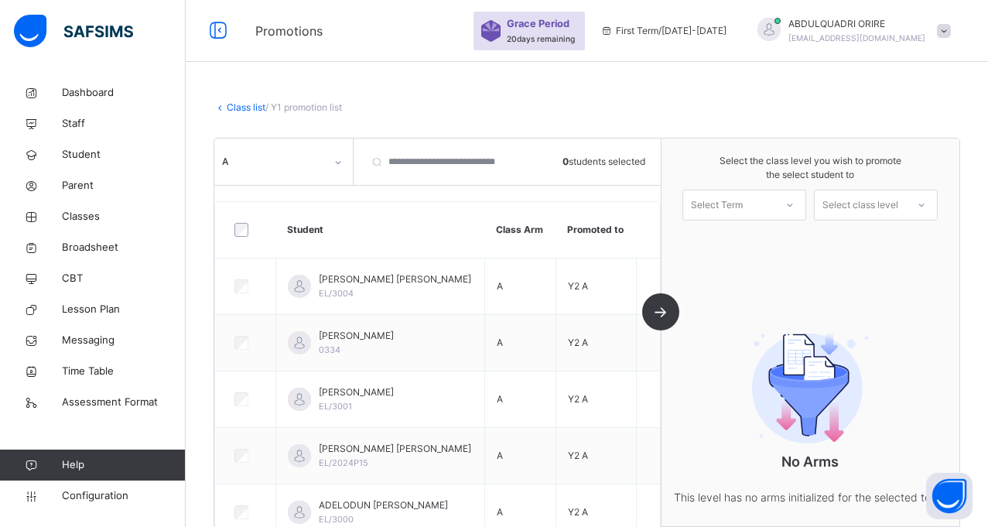
click at [419, 101] on div "Class list / Y1 promotion list" at bounding box center [587, 108] width 747 height 14
click at [458, 91] on div "Class list / Y1 promotion list Y1 YEAR 1 • [DATE]-[DATE] Third Term • 25 total …" at bounding box center [587, 316] width 802 height 478
click at [79, 282] on span "CBT" at bounding box center [124, 278] width 124 height 15
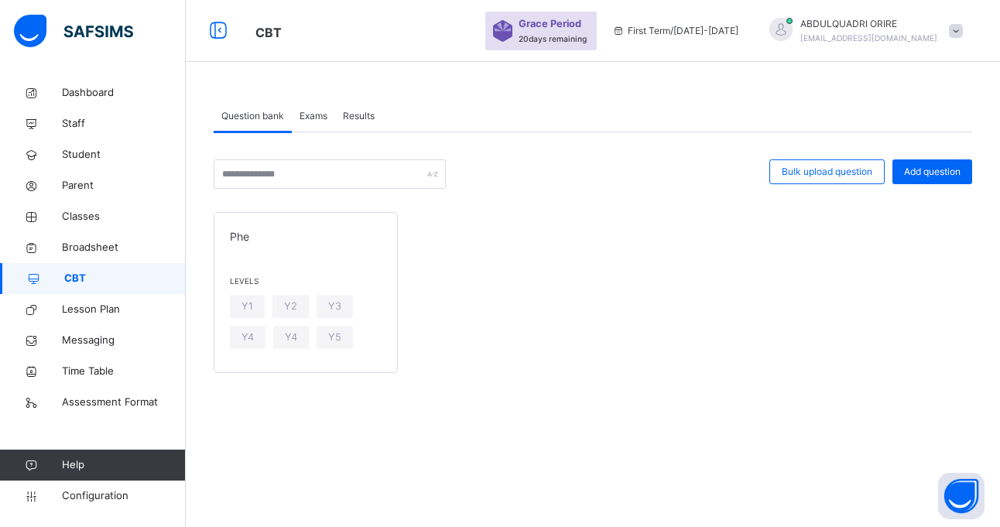
click at [323, 115] on span "Exams" at bounding box center [313, 116] width 28 height 14
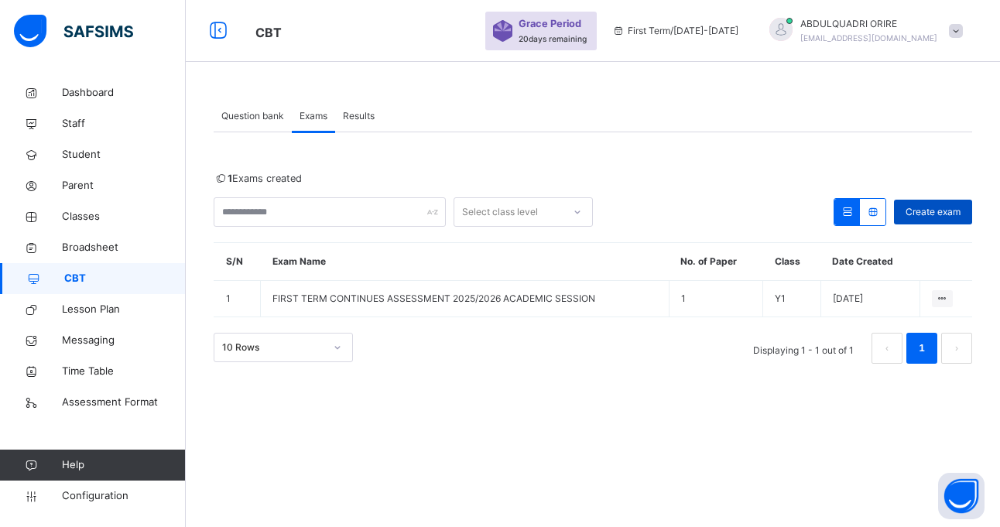
click at [916, 214] on span "Create exam" at bounding box center [932, 212] width 55 height 14
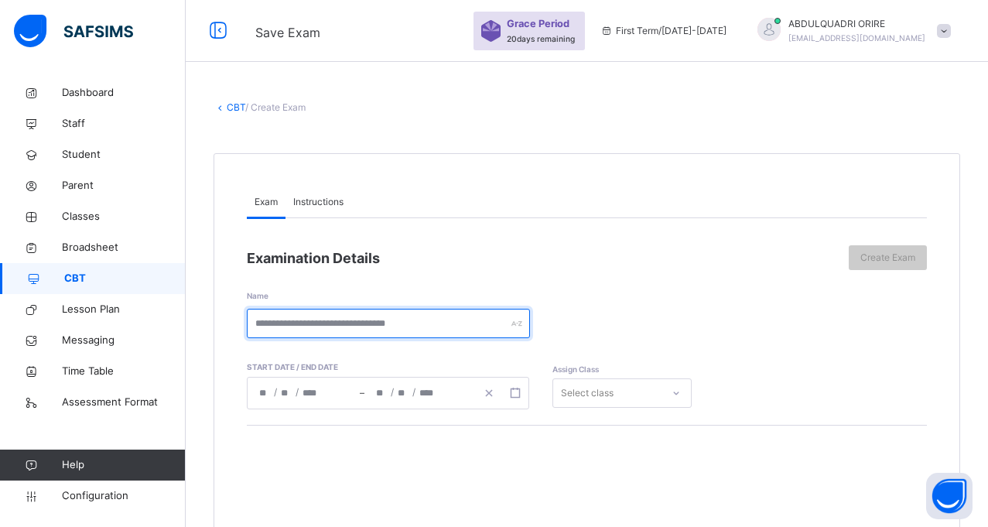
click at [313, 330] on input "text" at bounding box center [388, 323] width 283 height 29
type input "**********"
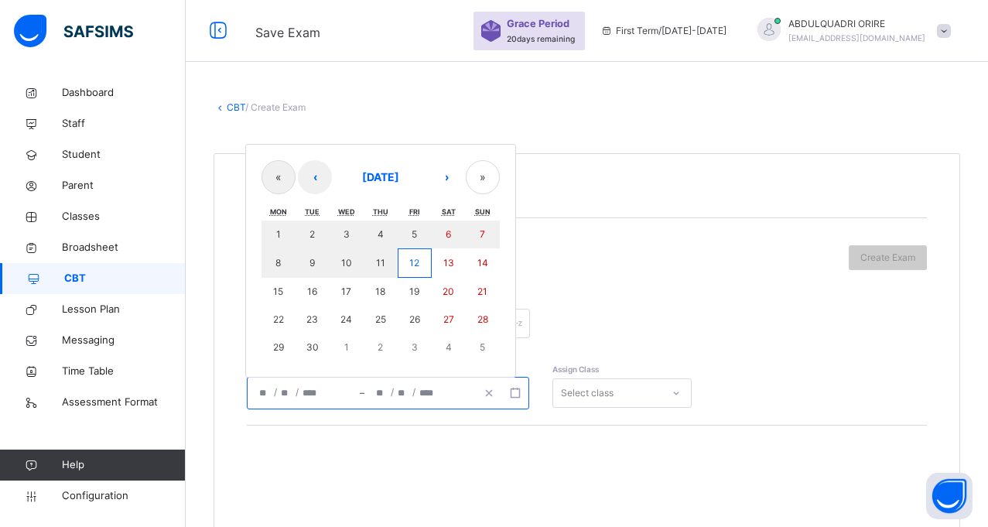
click at [262, 395] on input "number" at bounding box center [264, 393] width 12 height 31
click at [421, 264] on button "12" at bounding box center [415, 262] width 34 height 29
click at [442, 264] on button "13" at bounding box center [449, 262] width 34 height 29
type input "**********"
type input "*"
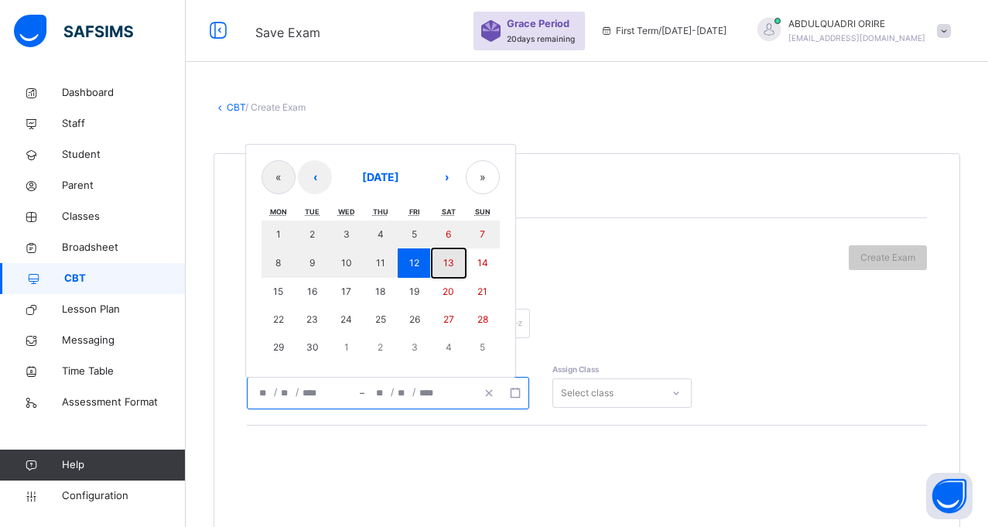
type input "**"
type input "****"
type input "**********"
type input "*"
type input "**"
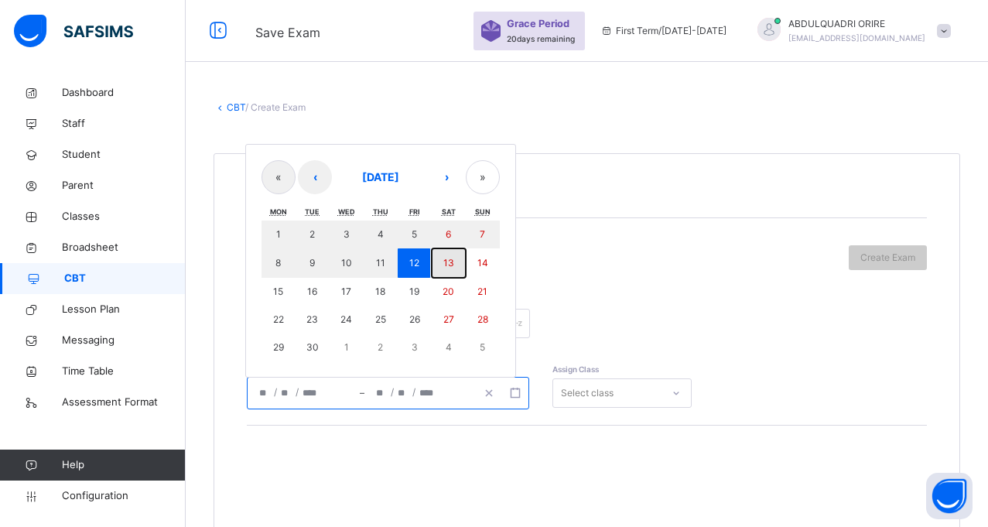
type input "****"
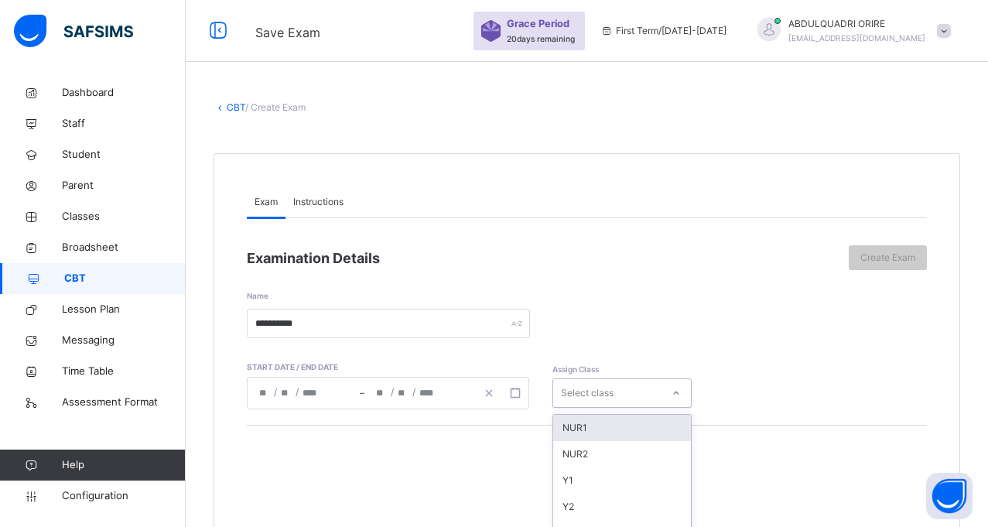
scroll to position [127, 0]
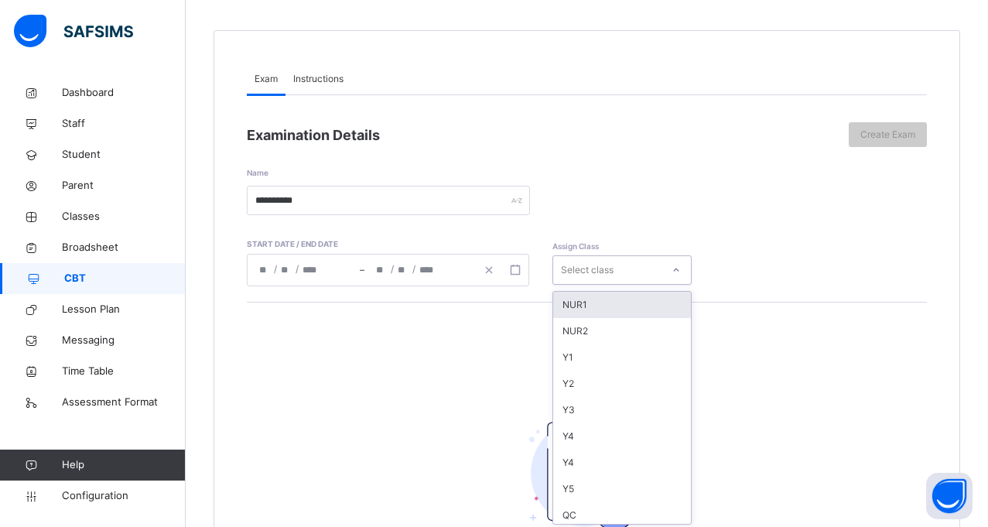
click at [680, 285] on div "option NUR1 focused, 1 of 58. 58 results available. Use Up and Down to choose o…" at bounding box center [621, 269] width 139 height 29
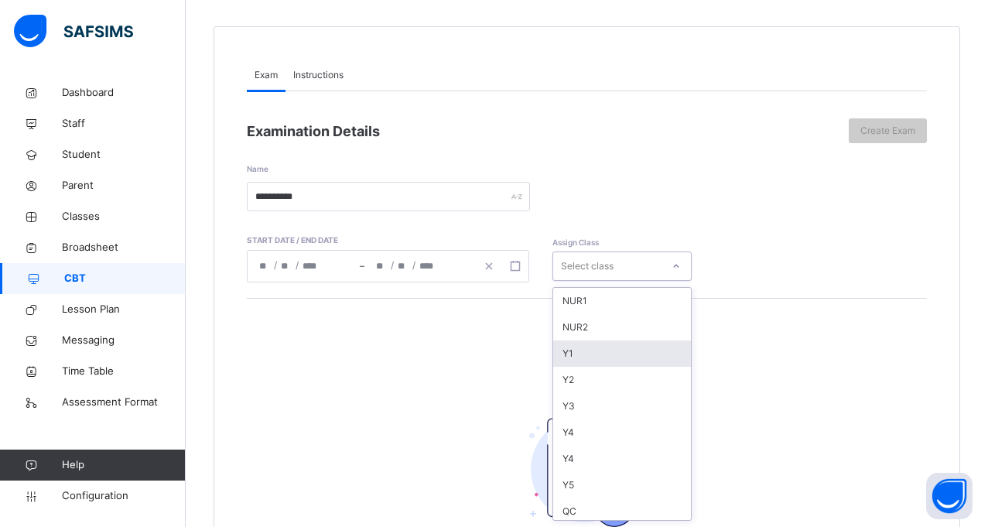
click at [594, 349] on div "Y1" at bounding box center [622, 353] width 138 height 26
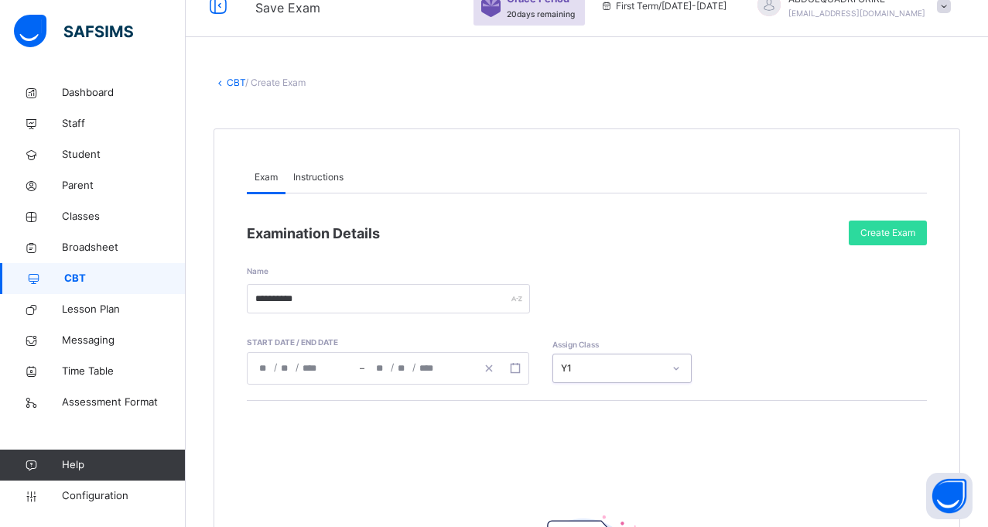
scroll to position [0, 0]
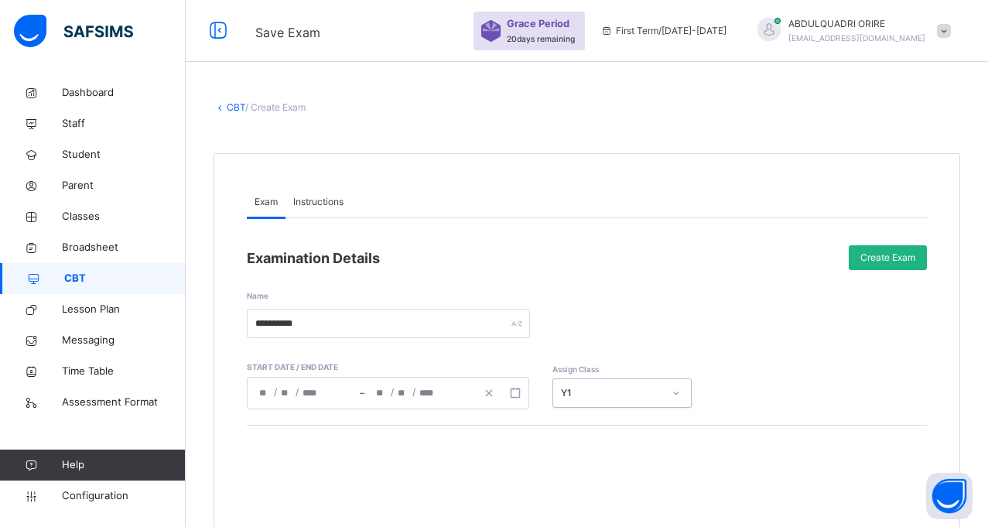
click at [903, 260] on span "Create Exam" at bounding box center [887, 258] width 55 height 14
click at [309, 210] on div "Instructions" at bounding box center [318, 201] width 66 height 31
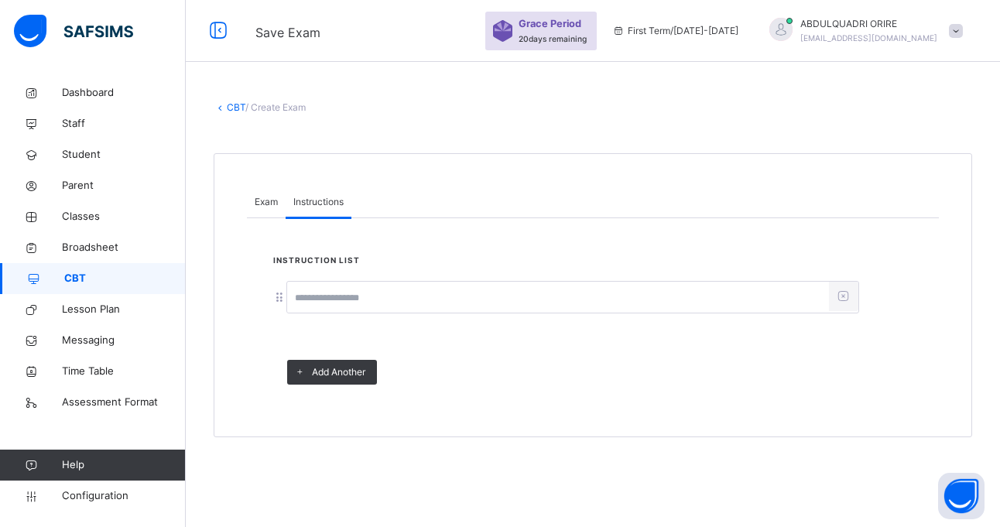
click at [320, 307] on input at bounding box center [558, 297] width 542 height 29
type input "**********"
click at [267, 208] on span "Exam" at bounding box center [266, 202] width 23 height 14
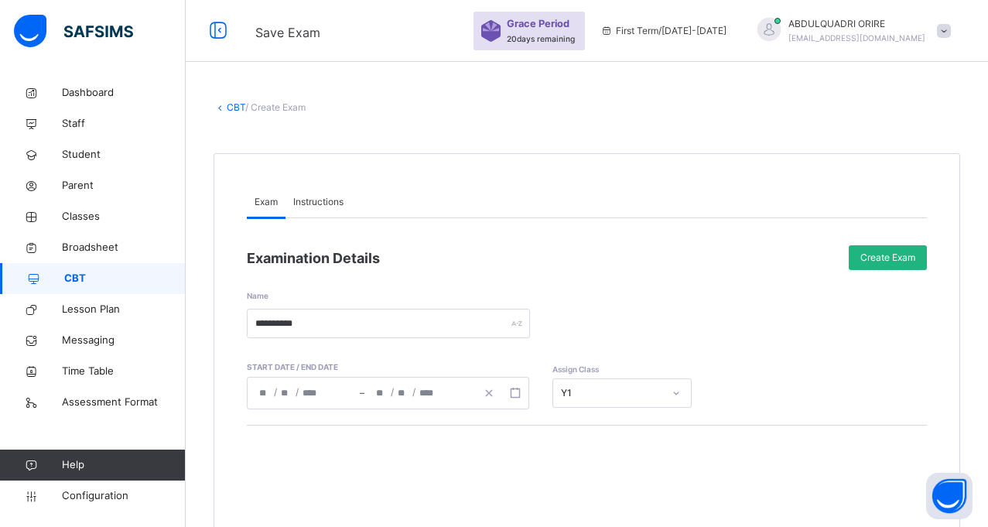
click at [901, 258] on span "Create Exam" at bounding box center [887, 258] width 55 height 14
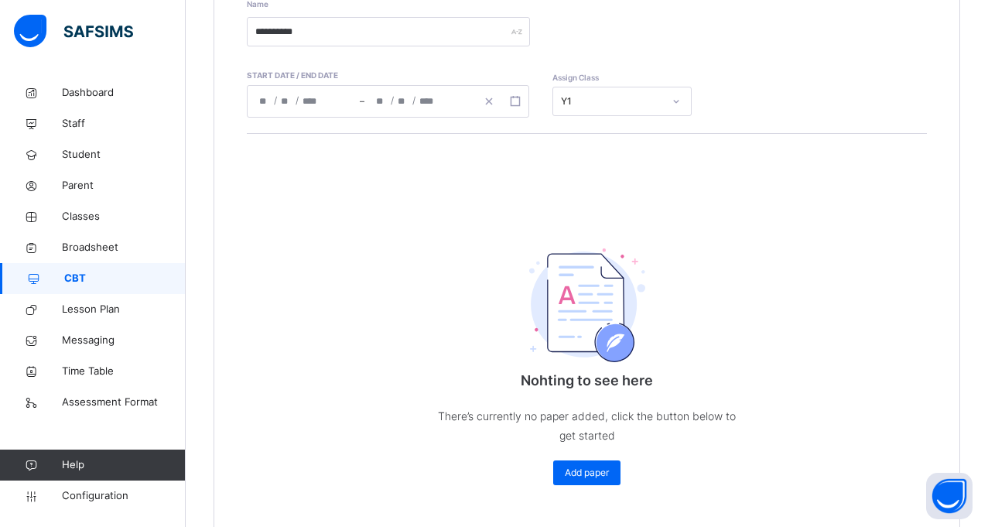
scroll to position [347, 0]
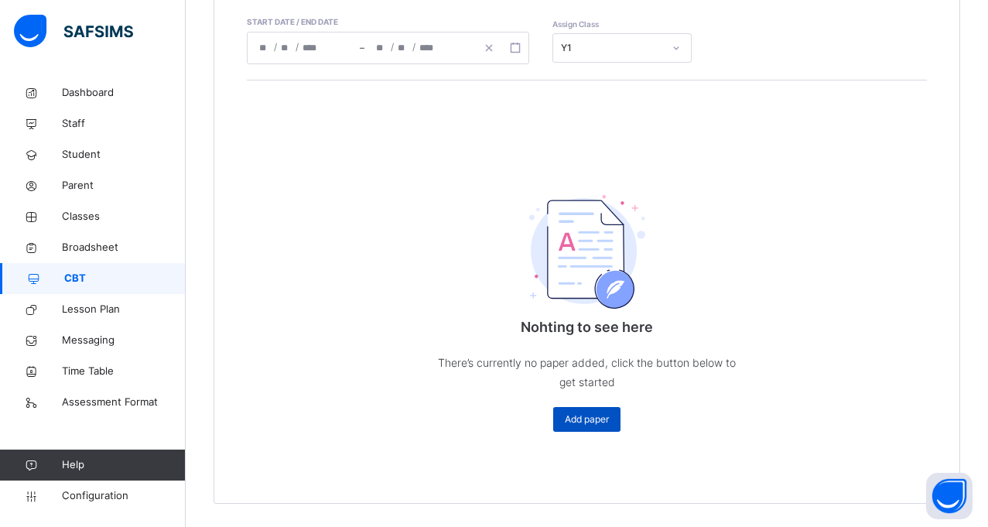
click at [590, 422] on span "Add paper" at bounding box center [587, 419] width 44 height 14
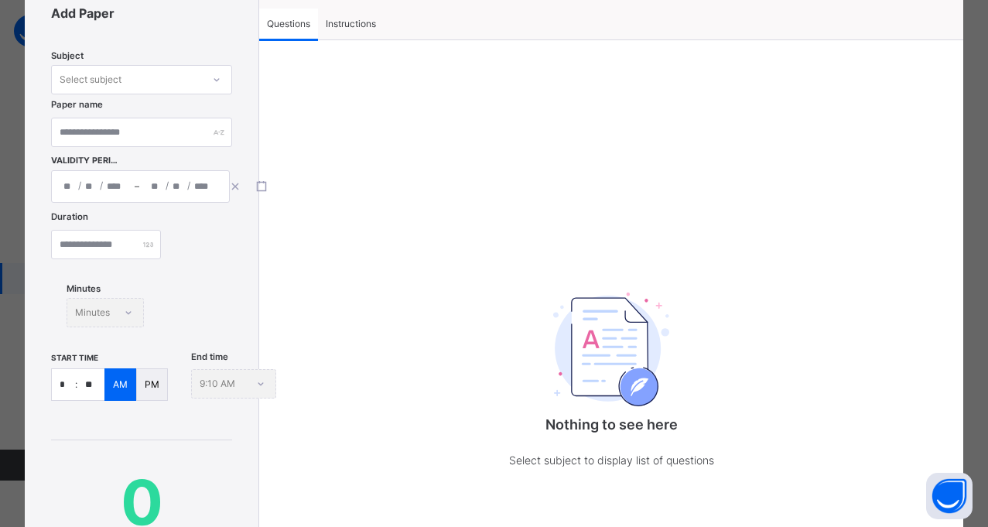
scroll to position [0, 0]
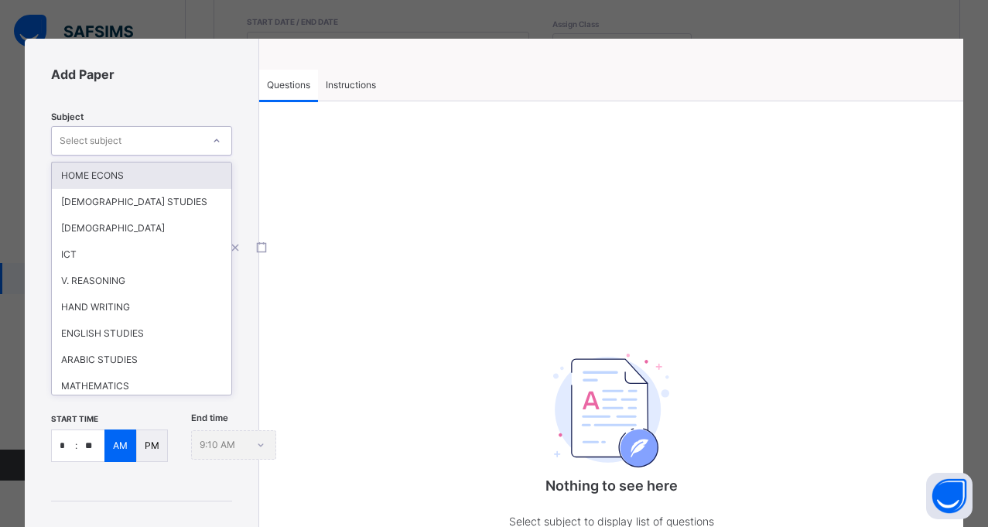
click at [124, 142] on div "Select subject" at bounding box center [127, 141] width 150 height 24
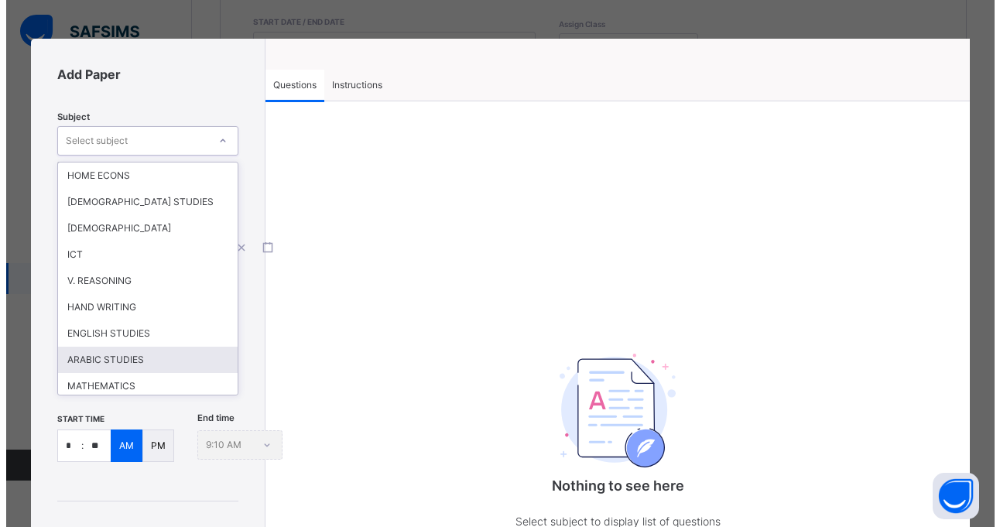
scroll to position [110, 0]
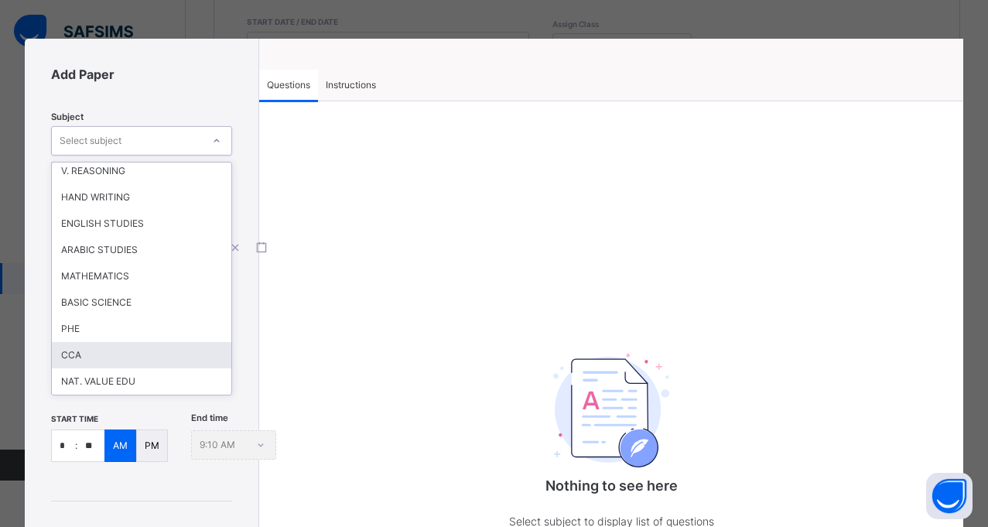
click at [82, 357] on div "CCA" at bounding box center [141, 355] width 179 height 26
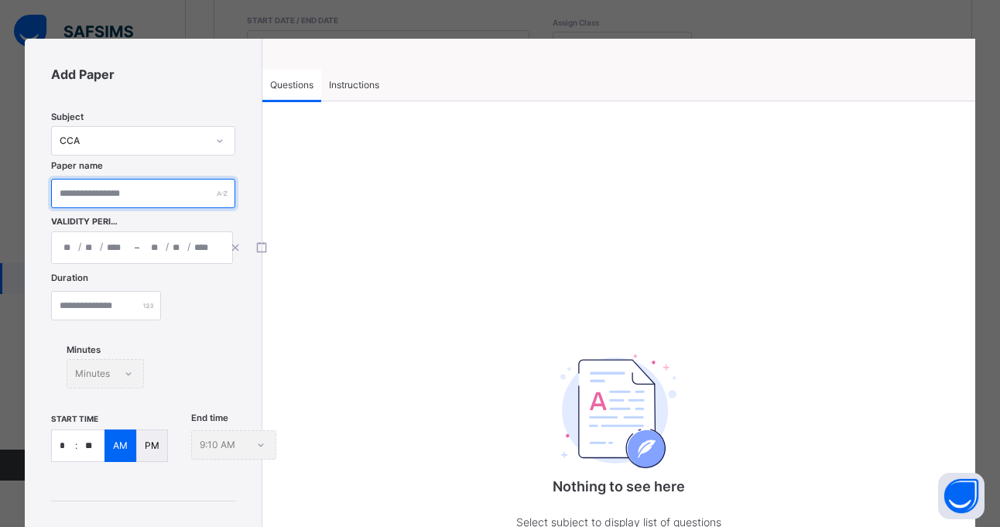
click at [155, 196] on input "text" at bounding box center [143, 193] width 184 height 29
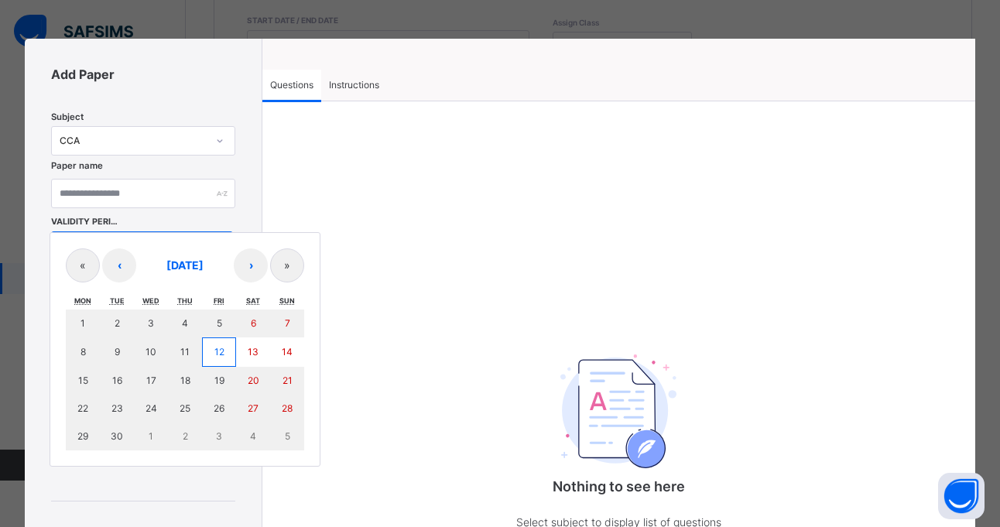
click at [71, 253] on div "/ / – / / « ‹ [DATE] › » Mon Tue Wed Thu Fri Sat Sun 1 2 3 4 5 6 7 8 9 10 11 12…" at bounding box center [142, 247] width 182 height 32
click at [218, 350] on abbr "12" at bounding box center [219, 352] width 10 height 12
click at [217, 350] on abbr "12" at bounding box center [219, 352] width 10 height 12
type input "**********"
type input "*"
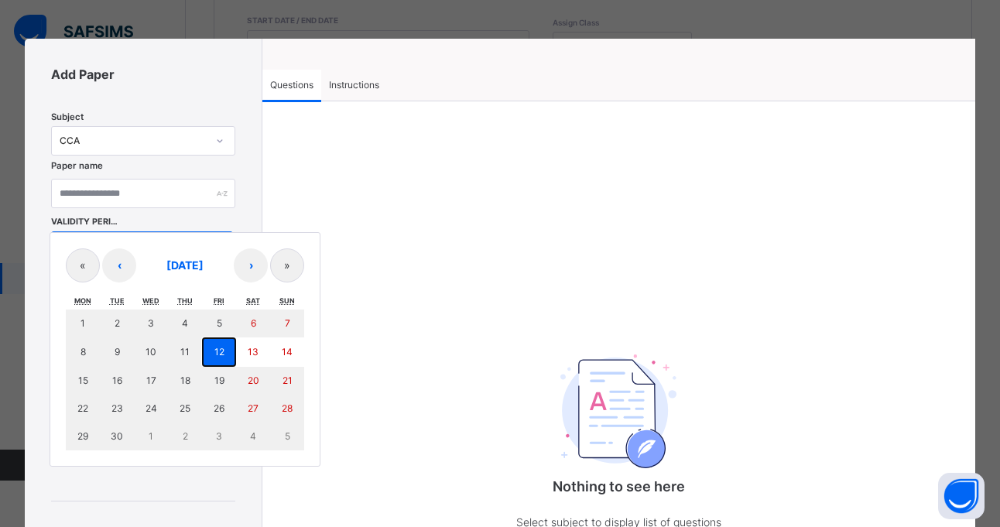
type input "**"
type input "****"
type input "**********"
type input "*"
type input "**"
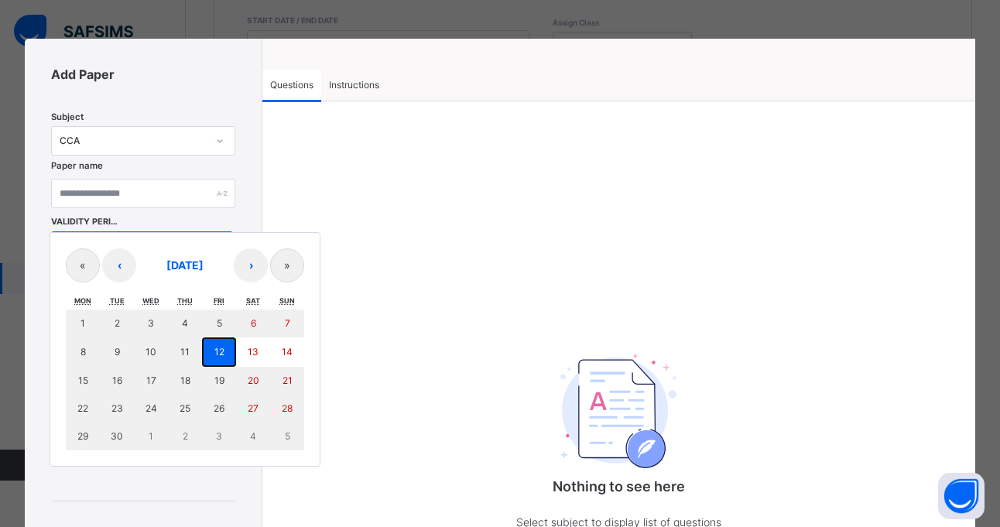
type input "****"
type input "**"
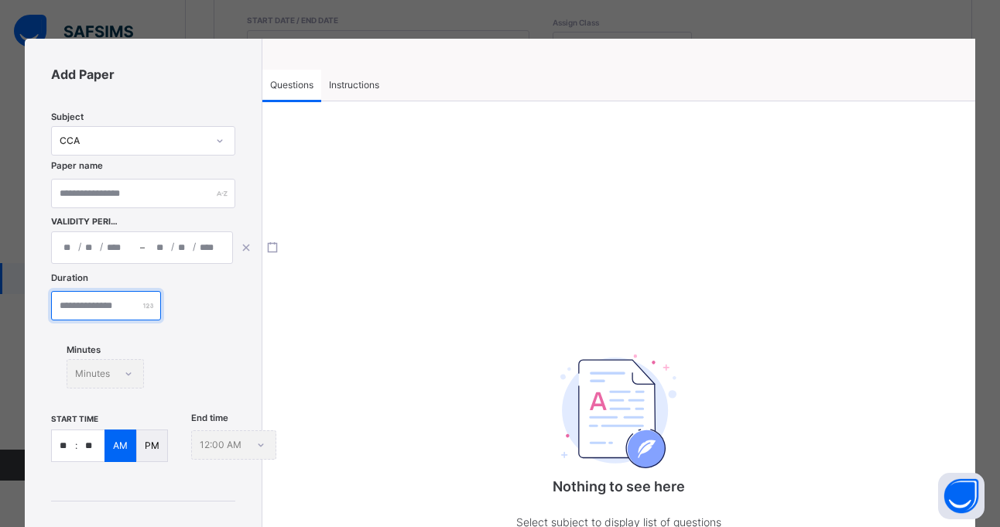
click at [119, 303] on input "number" at bounding box center [106, 305] width 110 height 29
type input "**"
click at [67, 443] on input "**" at bounding box center [63, 445] width 23 height 31
type input "*"
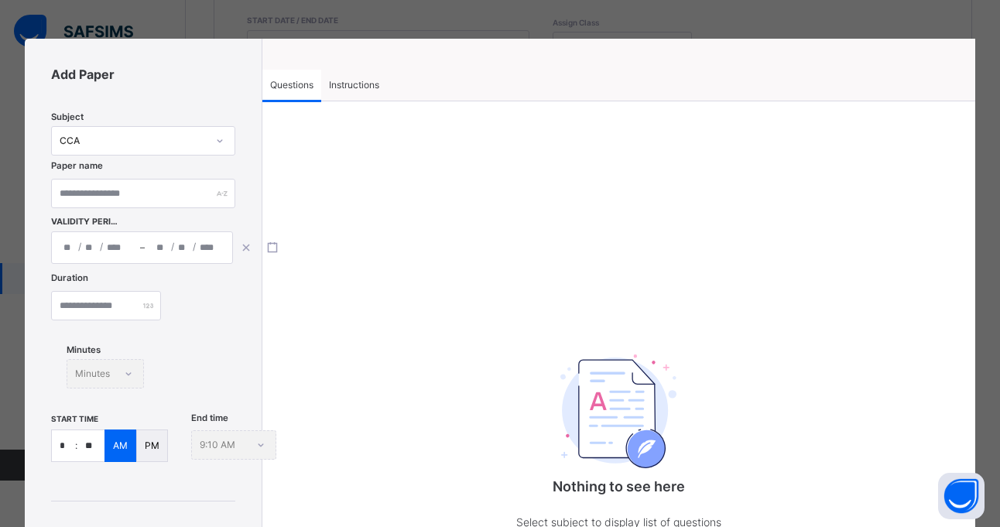
click at [84, 446] on input "**" at bounding box center [90, 445] width 27 height 31
type input "**"
click at [350, 467] on div "Nothing to see here Select subject to display list of questions" at bounding box center [618, 403] width 713 height 550
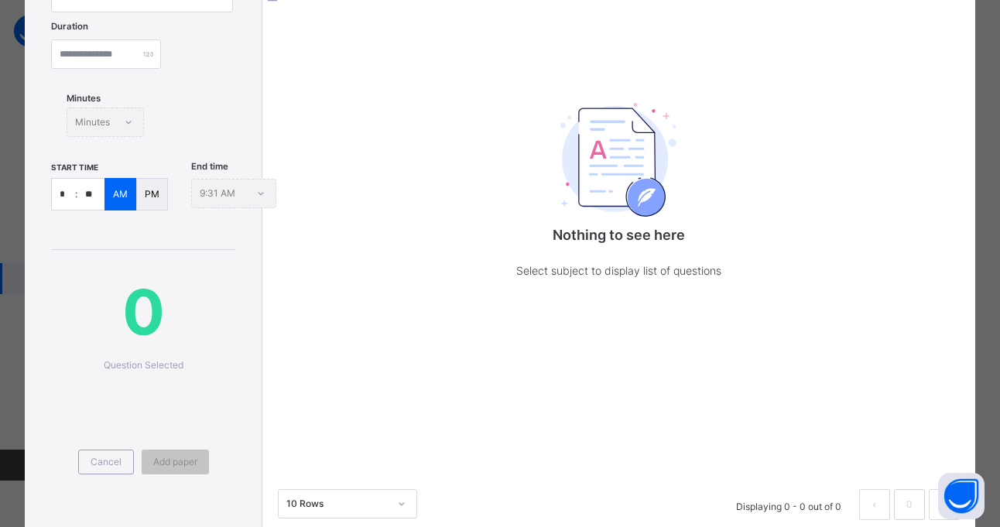
scroll to position [255, 0]
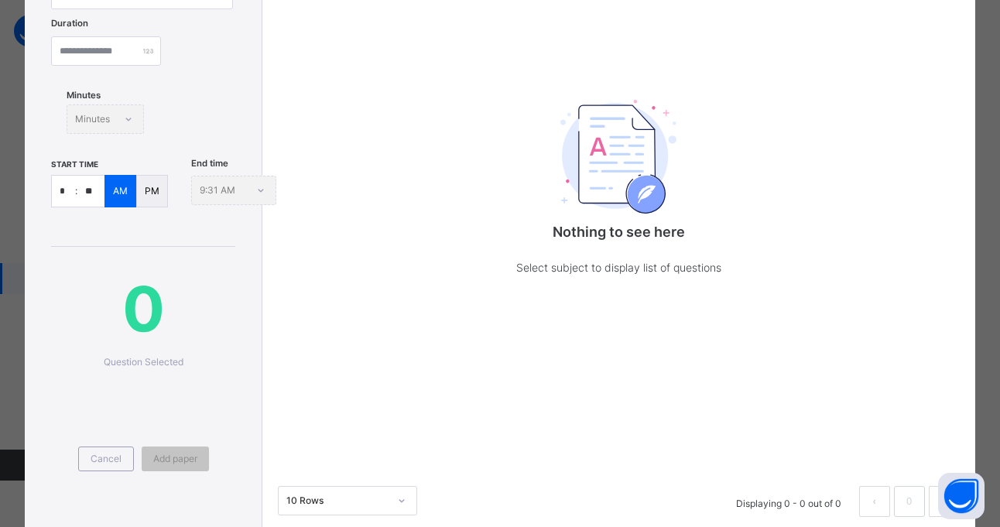
click at [142, 332] on span "0" at bounding box center [143, 308] width 184 height 93
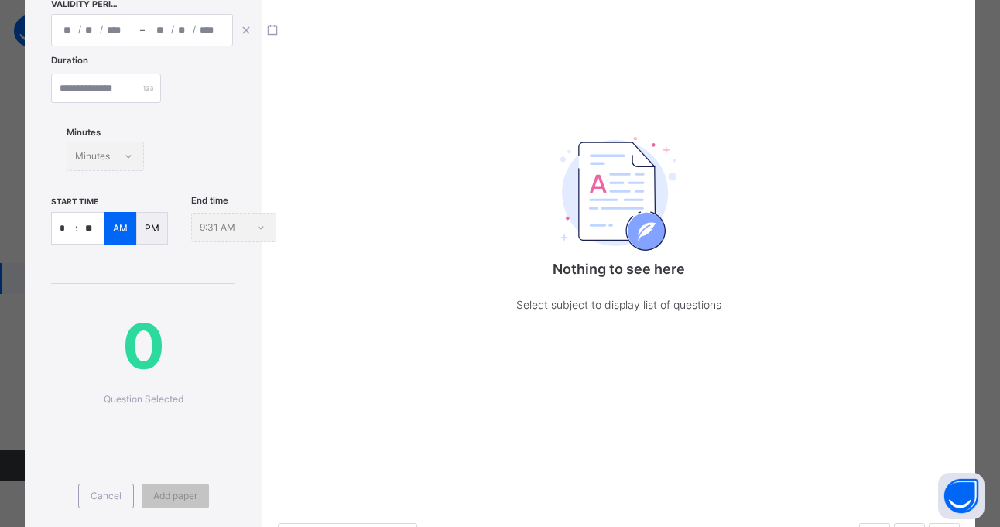
scroll to position [218, 0]
click at [592, 218] on img at bounding box center [618, 193] width 116 height 114
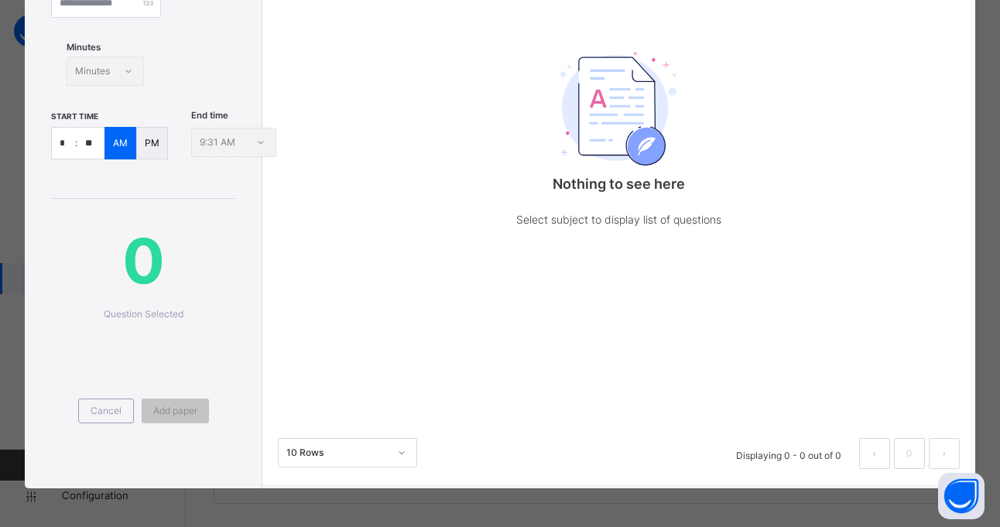
click at [401, 454] on icon at bounding box center [401, 452] width 9 height 15
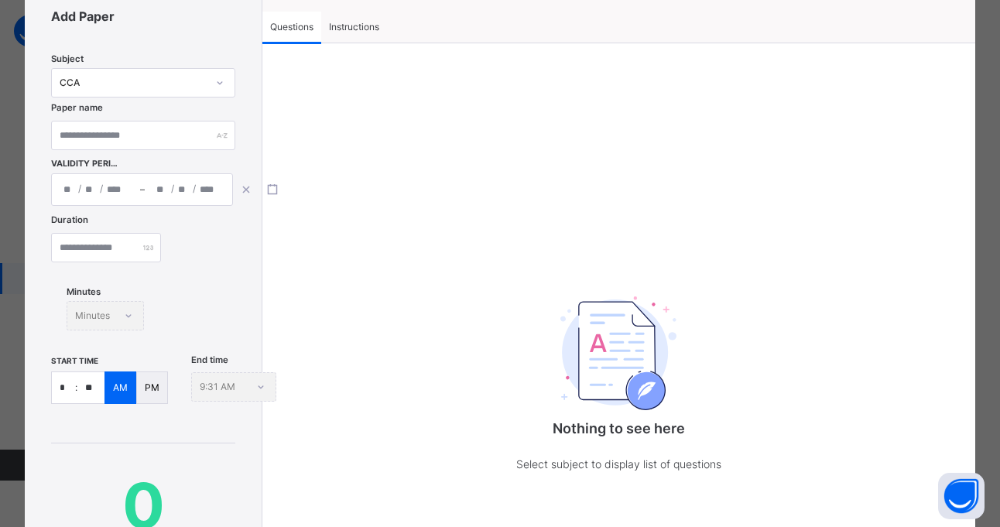
scroll to position [0, 0]
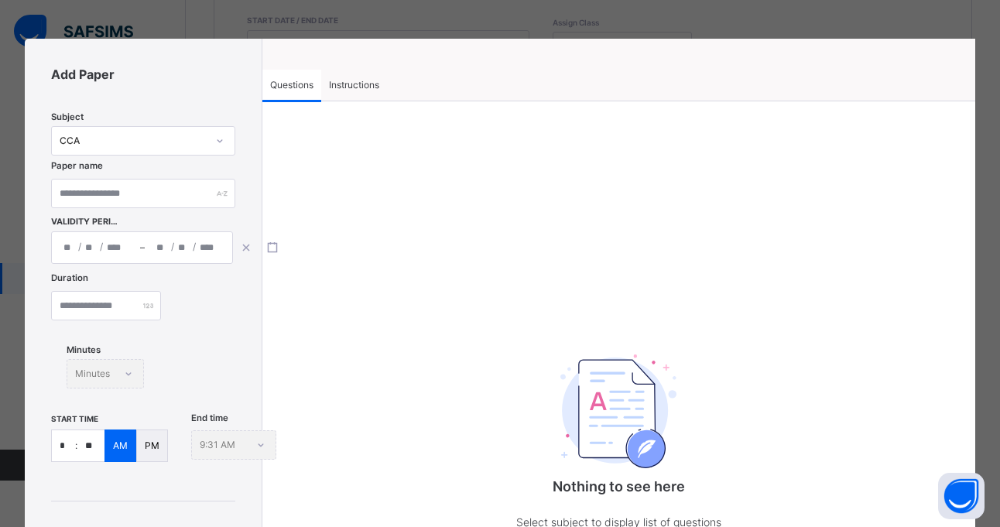
click at [225, 11] on div "**********" at bounding box center [500, 263] width 1000 height 527
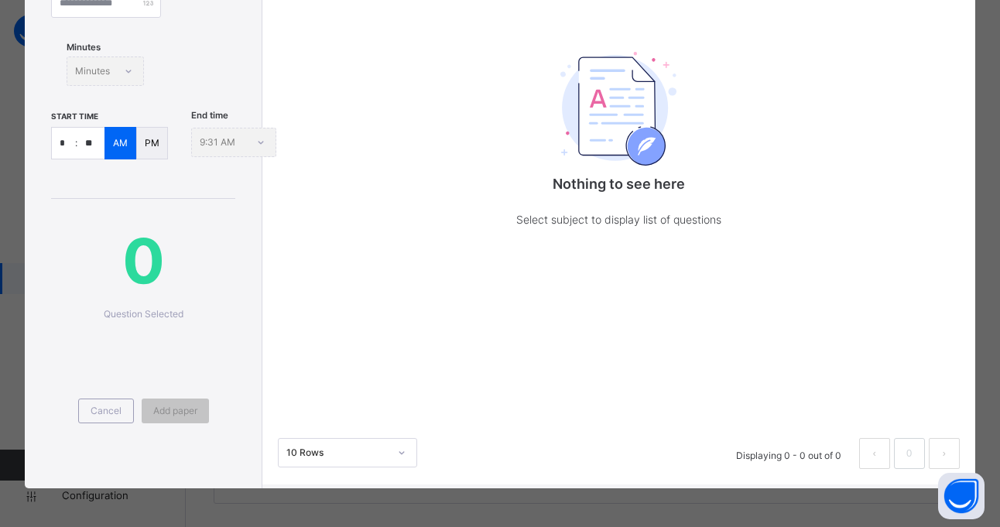
scroll to position [155, 0]
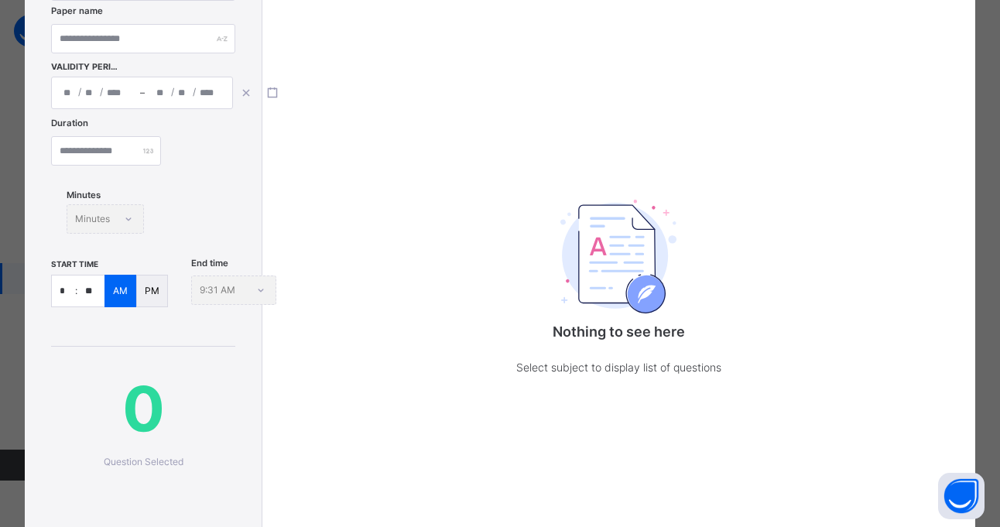
click at [929, 246] on div "Nothing to see here Select subject to display list of questions" at bounding box center [618, 249] width 713 height 550
click at [278, 95] on icon "button" at bounding box center [272, 92] width 11 height 11
click at [344, 77] on div "Nothing to see here Select subject to display list of questions" at bounding box center [618, 249] width 713 height 550
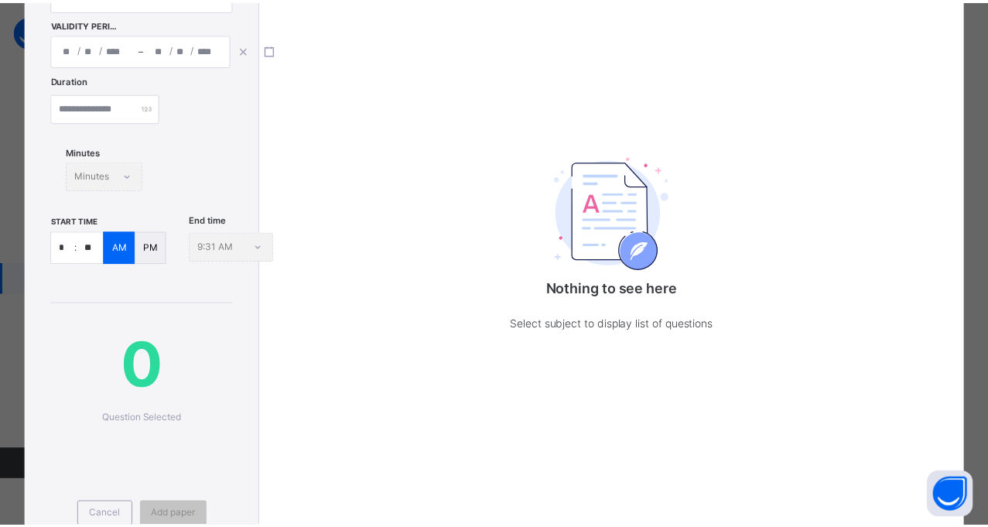
scroll to position [303, 0]
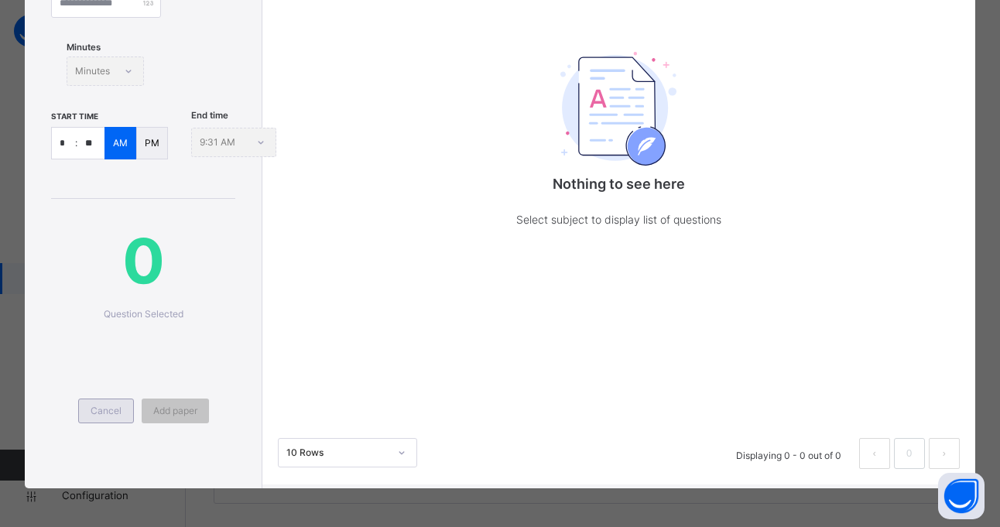
click at [92, 409] on span "Cancel" at bounding box center [106, 411] width 31 height 14
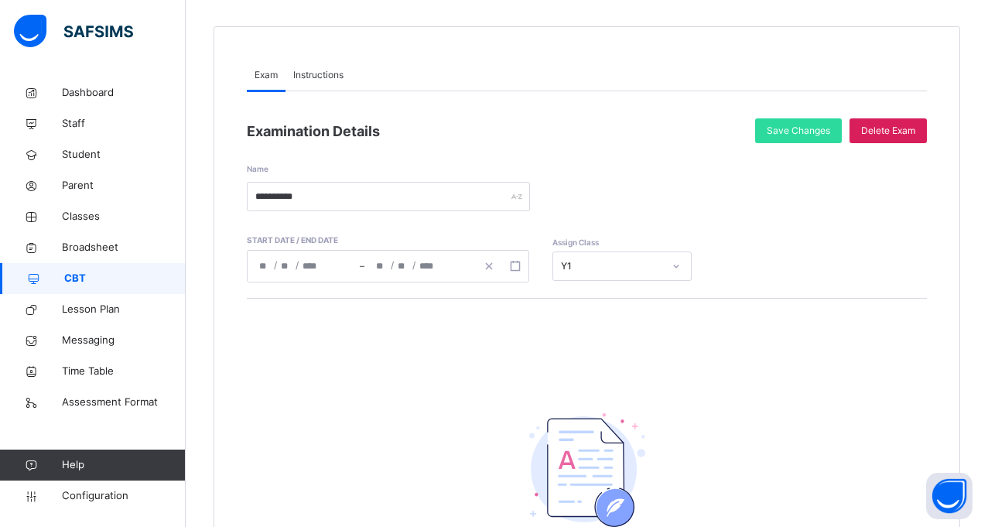
scroll to position [124, 0]
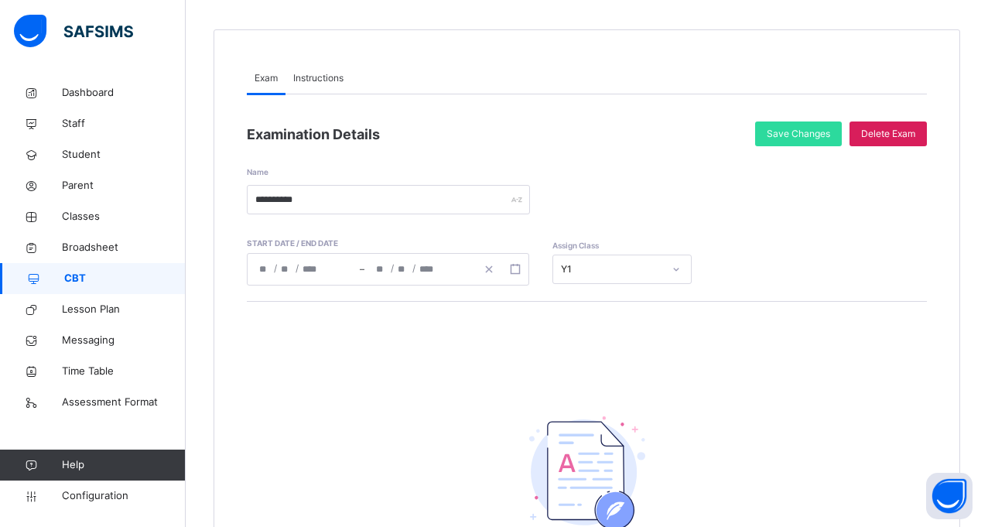
click at [67, 285] on span "CBT" at bounding box center [124, 278] width 121 height 15
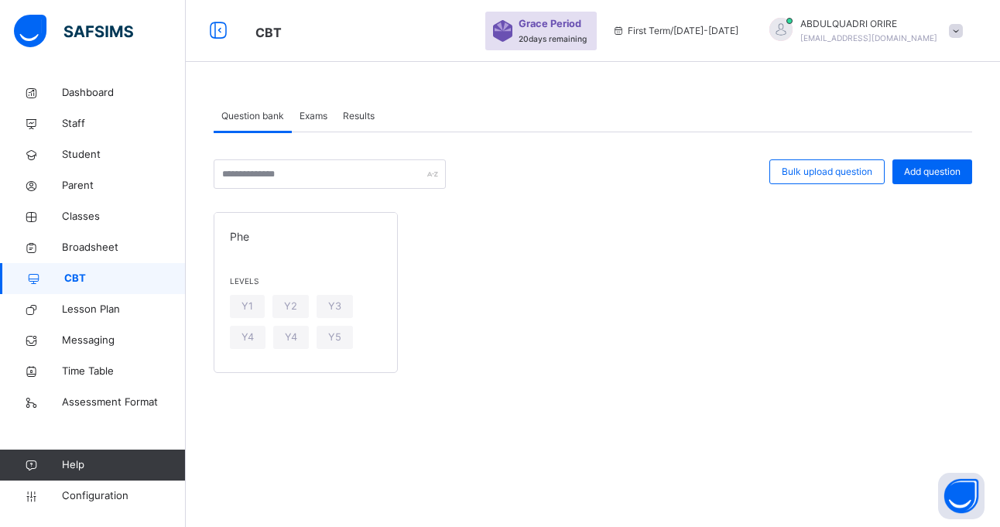
click at [313, 125] on div "Exams" at bounding box center [313, 116] width 43 height 31
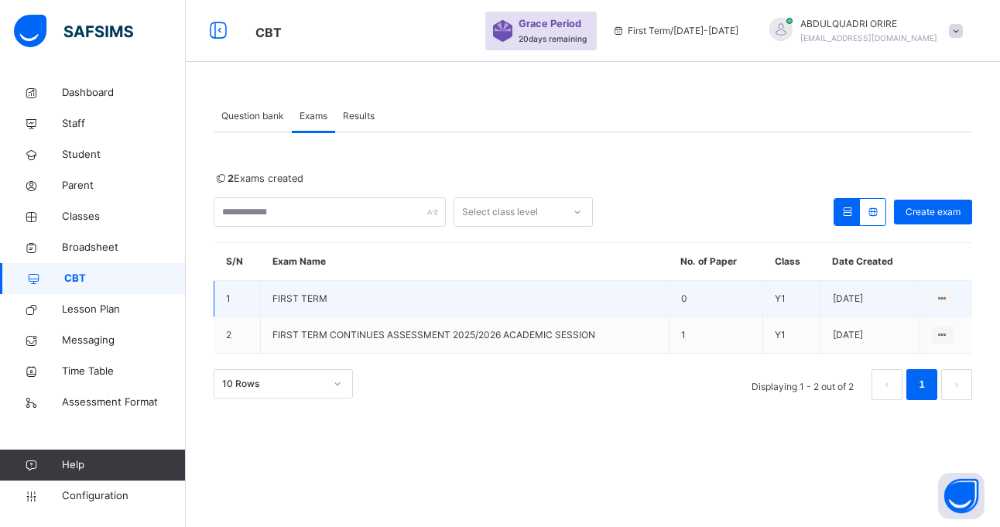
click at [661, 298] on td "FIRST TERM" at bounding box center [465, 299] width 409 height 36
click at [293, 296] on span "FIRST TERM" at bounding box center [299, 298] width 55 height 12
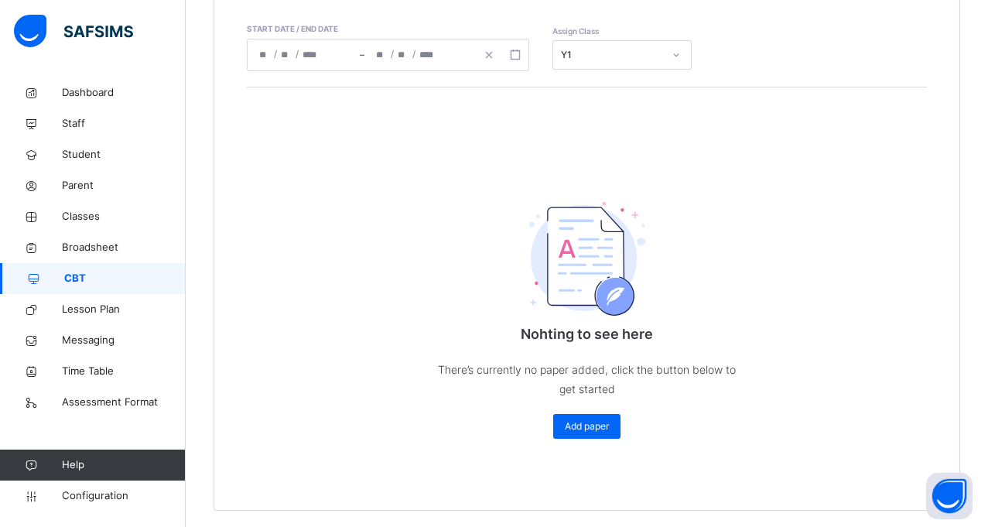
scroll to position [347, 0]
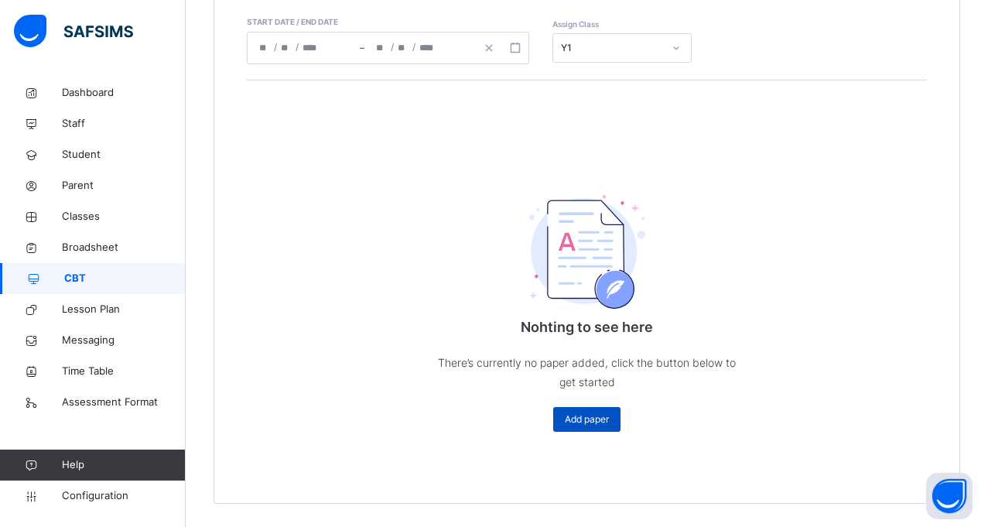
click at [589, 422] on span "Add paper" at bounding box center [587, 419] width 44 height 14
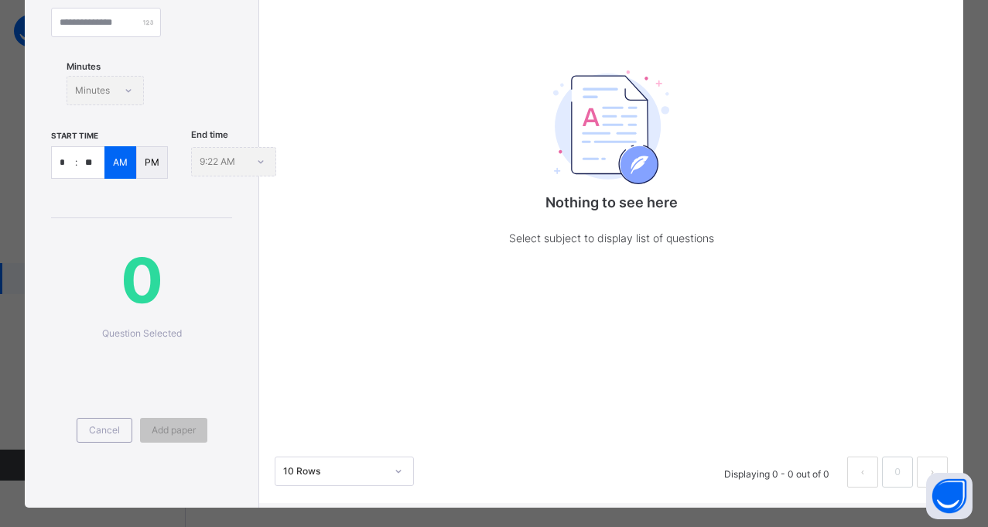
scroll to position [303, 0]
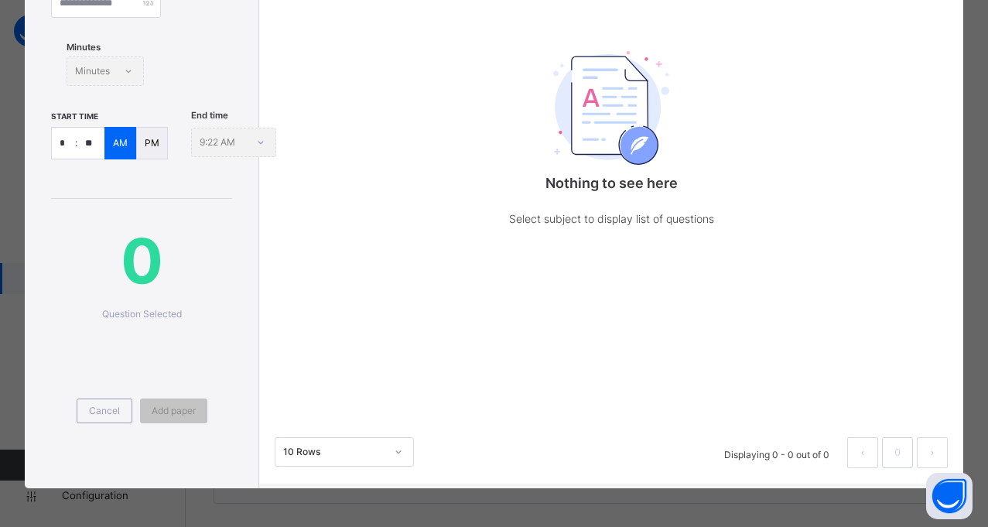
click at [110, 273] on span "0" at bounding box center [141, 260] width 181 height 93
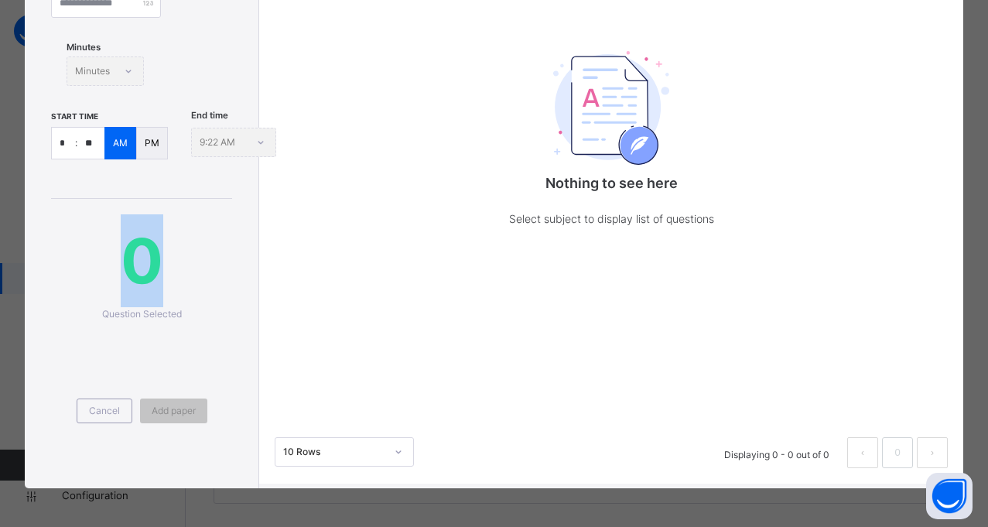
click at [110, 273] on span "0" at bounding box center [141, 260] width 181 height 93
drag, startPoint x: 110, startPoint y: 273, endPoint x: 151, endPoint y: 265, distance: 41.9
click at [151, 265] on span "0" at bounding box center [141, 260] width 181 height 93
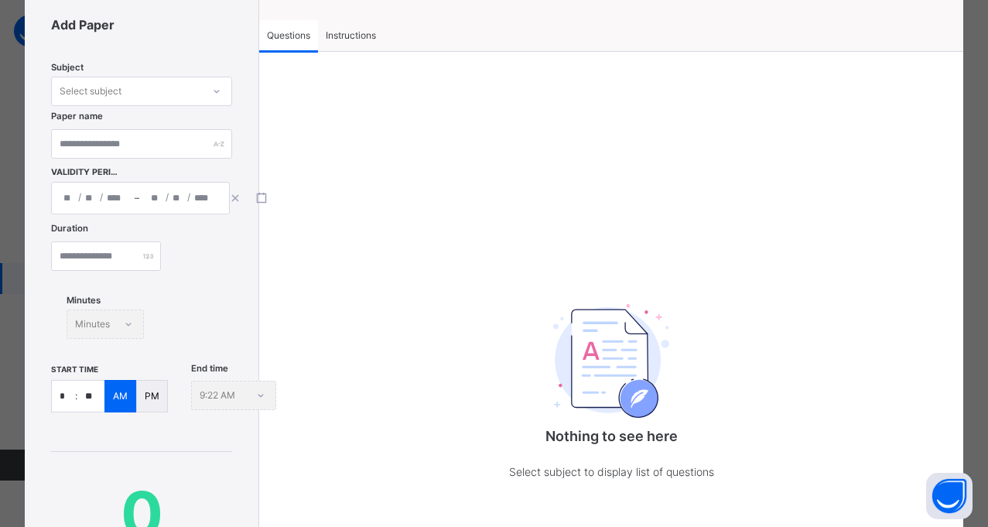
scroll to position [0, 0]
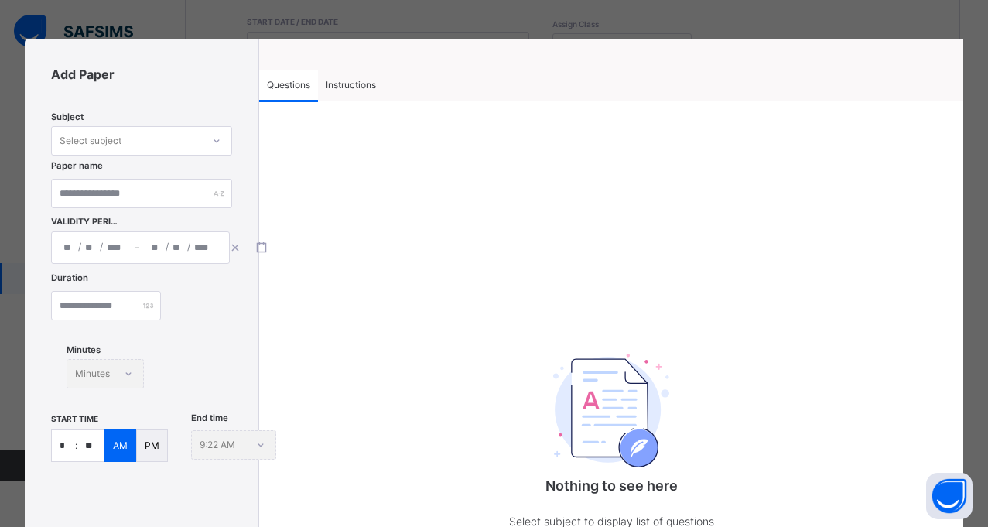
click at [343, 88] on span "Instructions" at bounding box center [351, 85] width 50 height 14
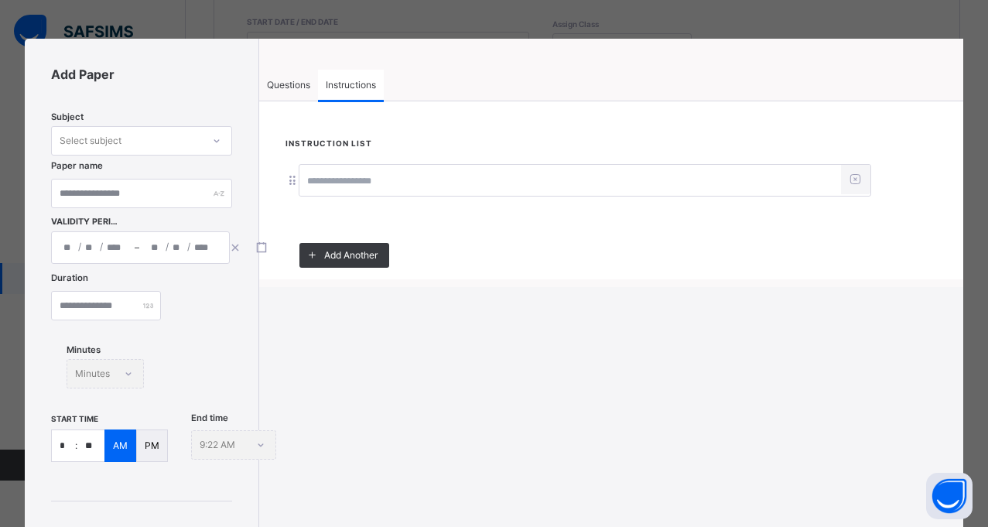
click at [276, 81] on span "Questions" at bounding box center [288, 85] width 43 height 14
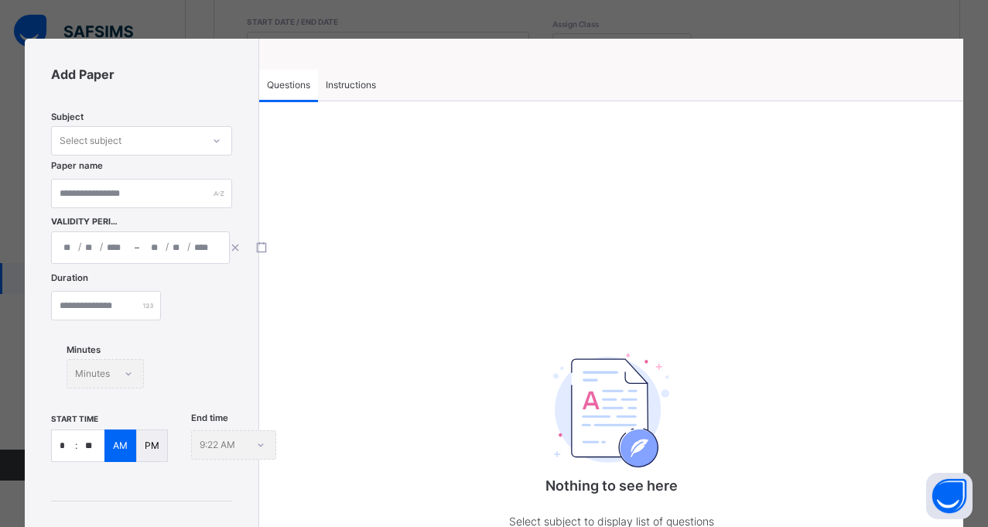
click at [440, 27] on div "Add Paper Subject Select subject Paper name Validity Period / / – / / Duration …" at bounding box center [494, 263] width 988 height 527
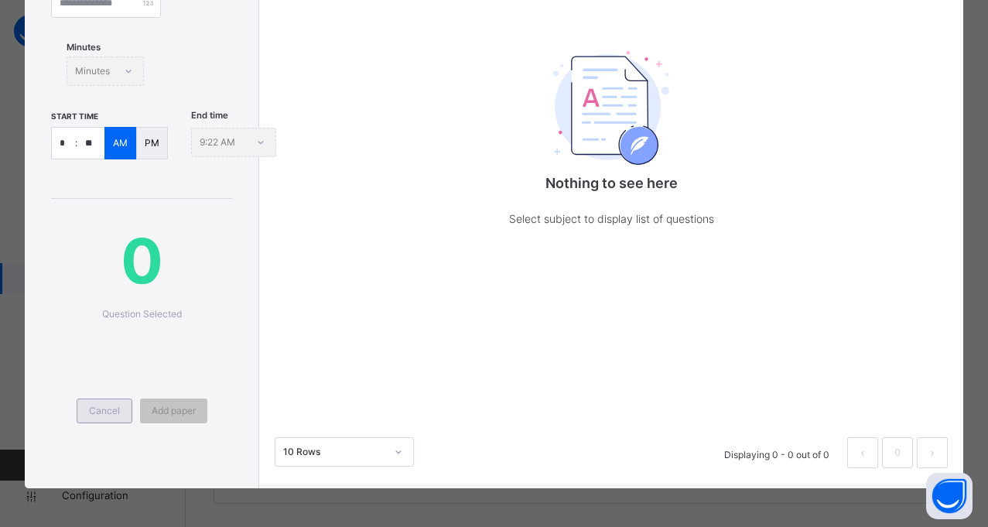
click at [89, 410] on span "Cancel" at bounding box center [104, 411] width 31 height 14
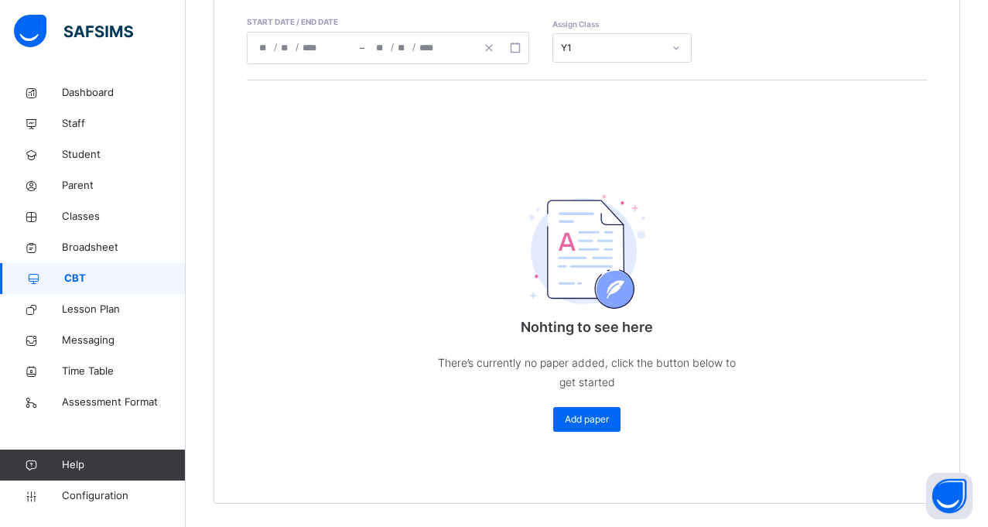
click at [231, 243] on div "**********" at bounding box center [587, 156] width 747 height 696
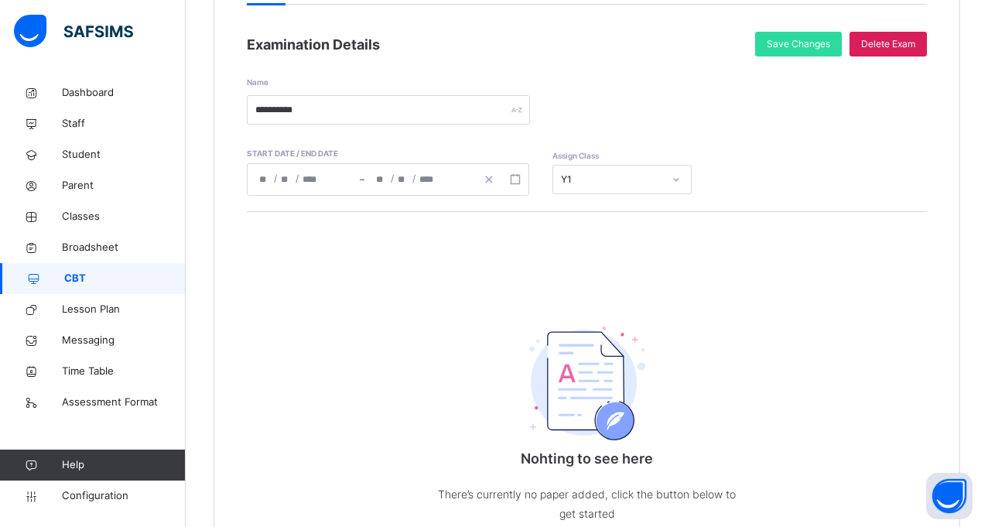
scroll to position [193, 0]
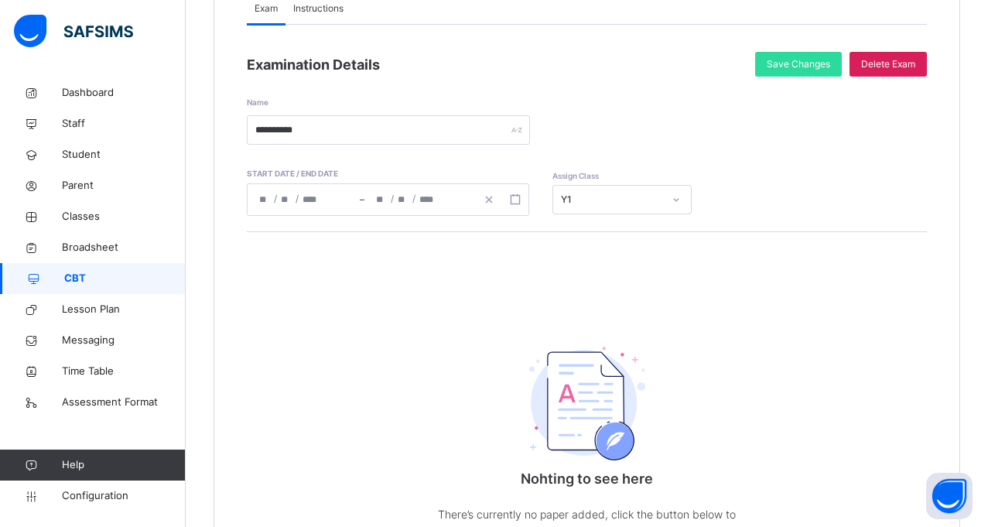
click at [80, 281] on span "CBT" at bounding box center [124, 278] width 121 height 15
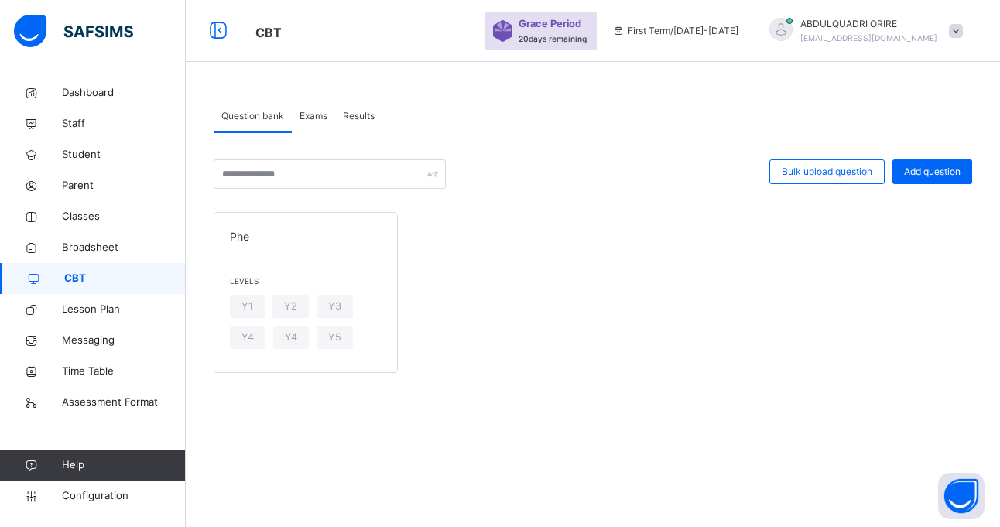
click at [321, 118] on span "Exams" at bounding box center [313, 116] width 28 height 14
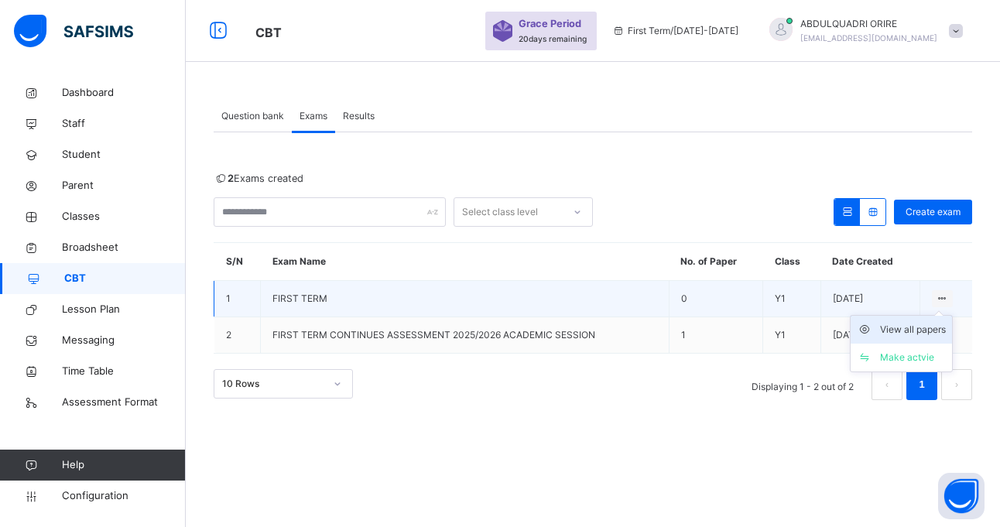
click at [925, 330] on div "View all papers" at bounding box center [913, 329] width 66 height 15
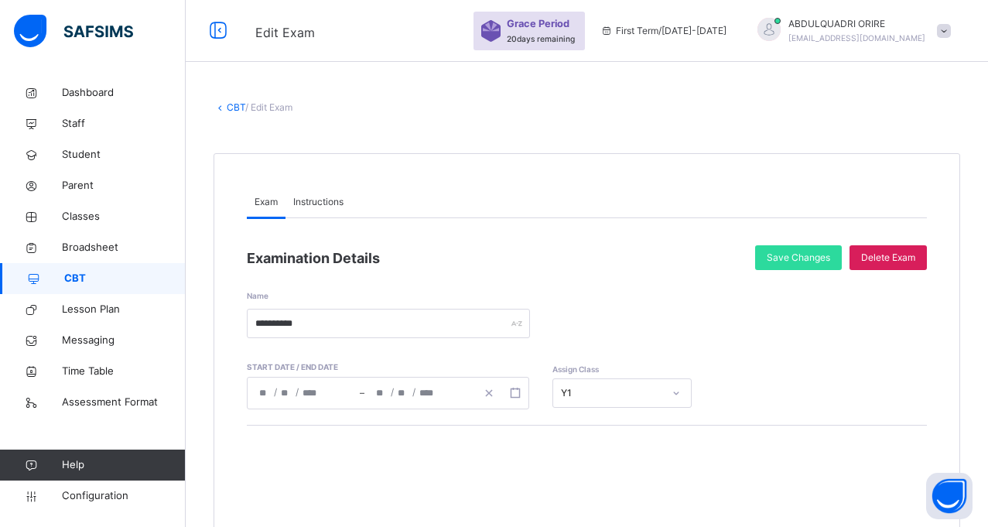
click at [925, 330] on div "**********" at bounding box center [587, 304] width 680 height 68
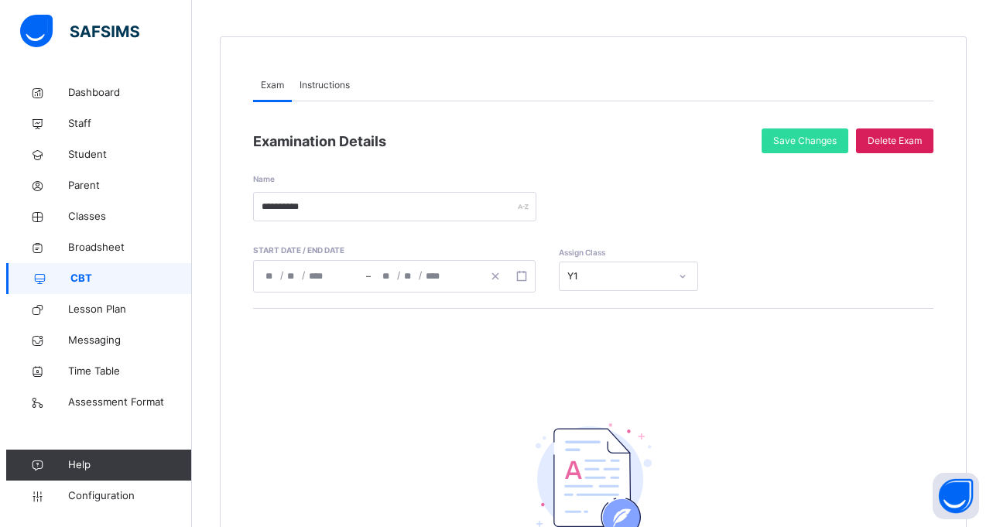
scroll to position [111, 0]
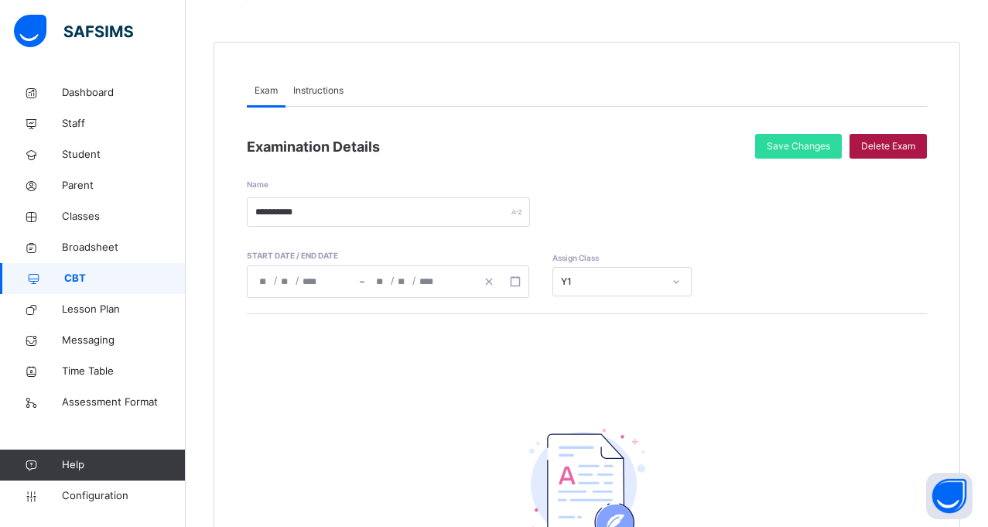
click at [917, 137] on div "Delete Exam" at bounding box center [887, 146] width 77 height 25
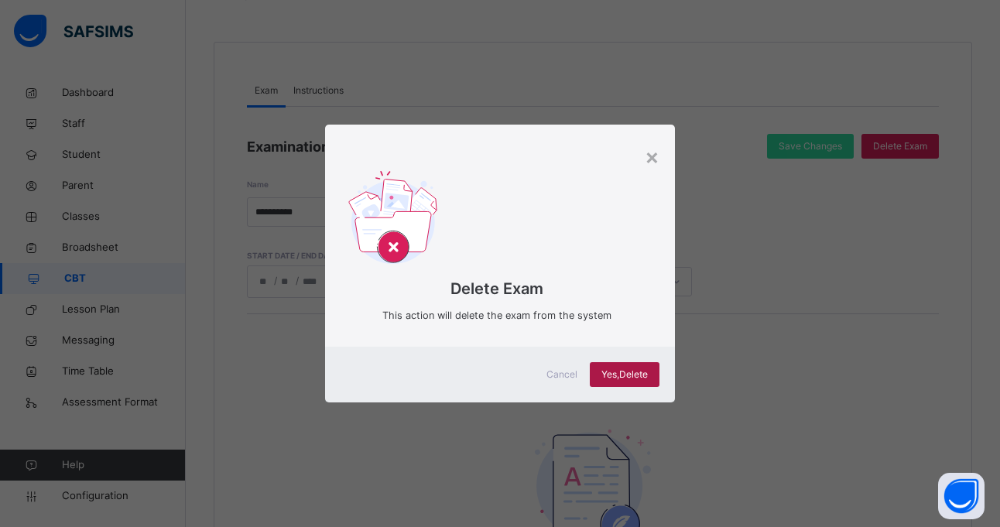
click at [627, 381] on span "Yes, Delete" at bounding box center [624, 374] width 46 height 14
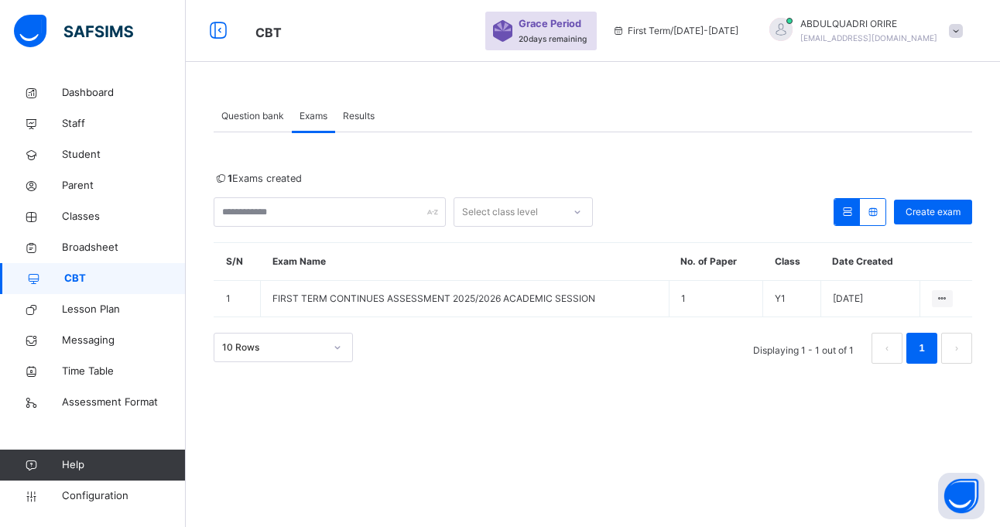
click at [91, 280] on span "CBT" at bounding box center [124, 278] width 121 height 15
